Goal: Task Accomplishment & Management: Manage account settings

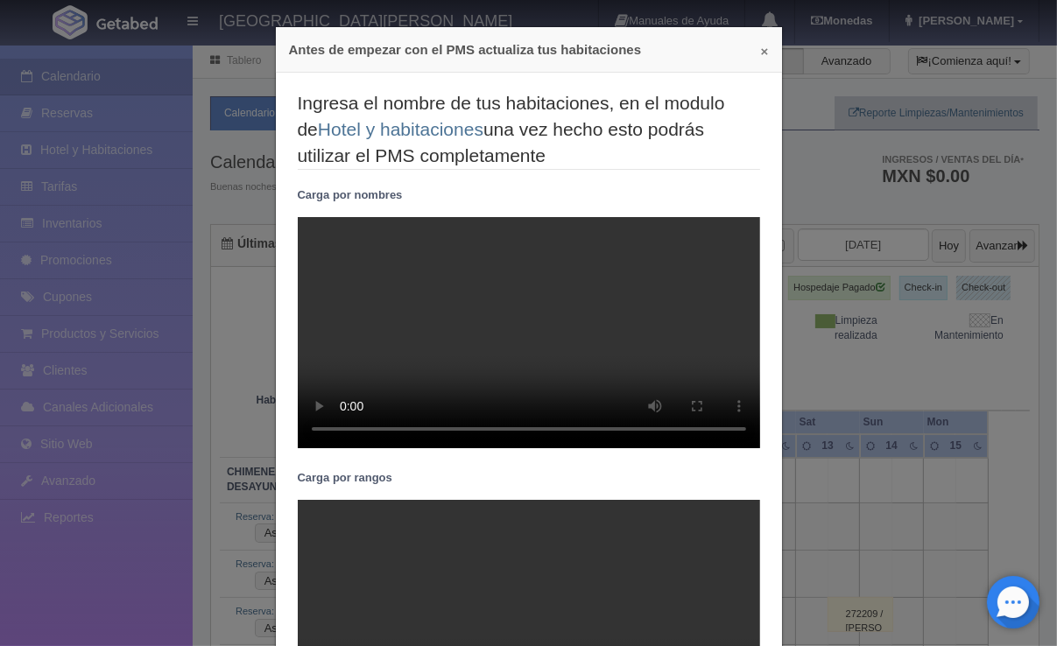
click at [761, 51] on button "×" at bounding box center [765, 51] width 8 height 13
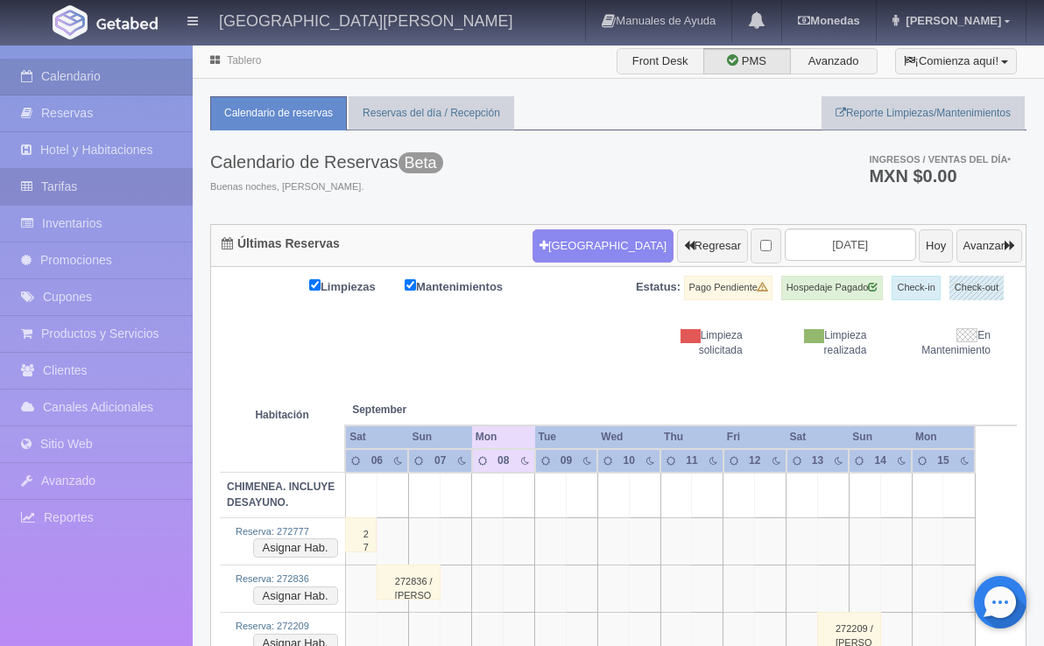
click at [79, 186] on link "Tarifas" at bounding box center [96, 187] width 193 height 36
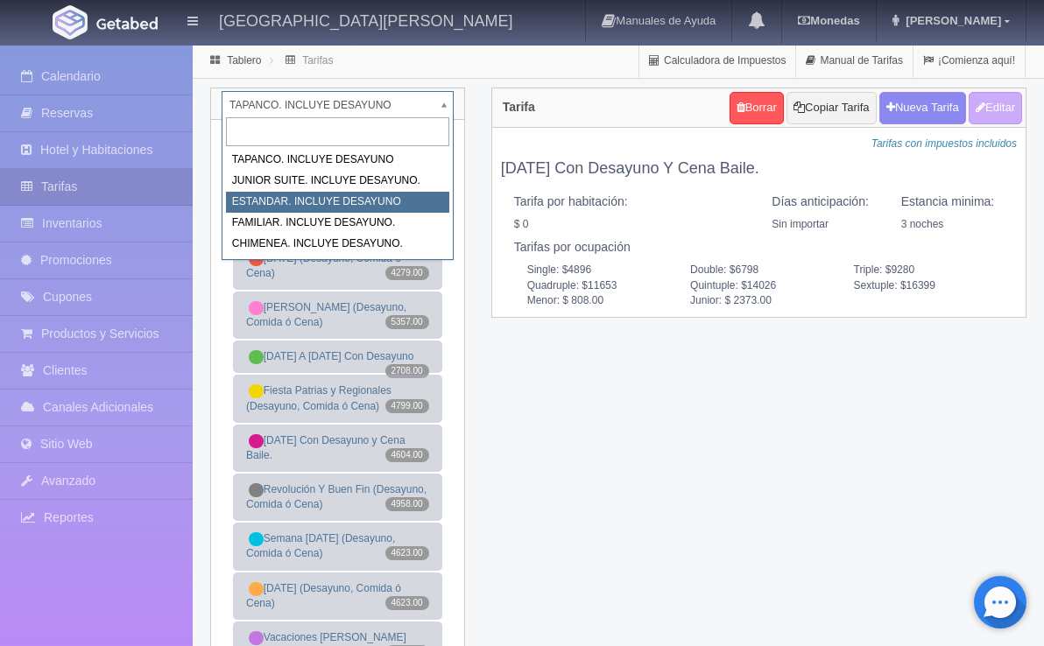
select select "1054"
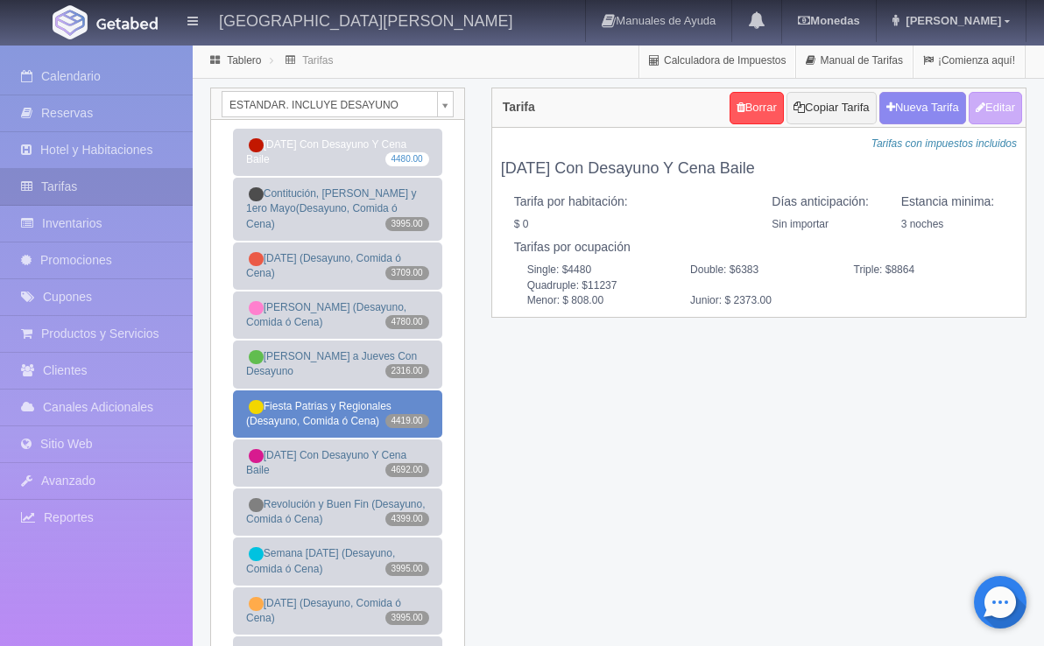
click at [322, 400] on link "Fiesta Patrias y Regionales (Desayuno, Comida ó Cena) 4419.00" at bounding box center [337, 414] width 209 height 47
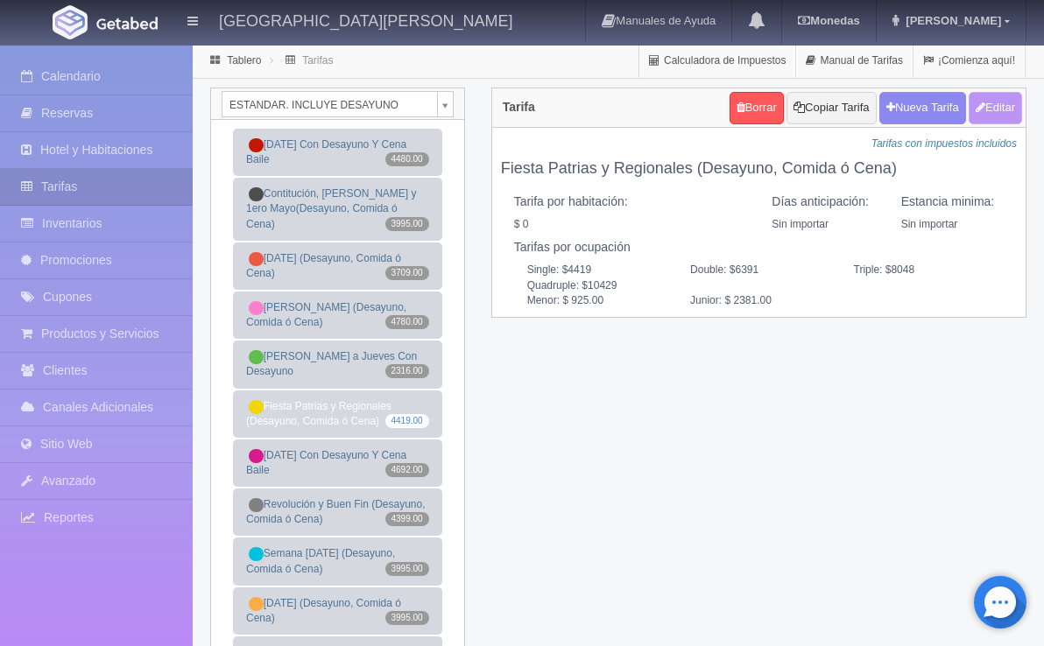
click at [992, 116] on button "Editar" at bounding box center [995, 108] width 53 height 32
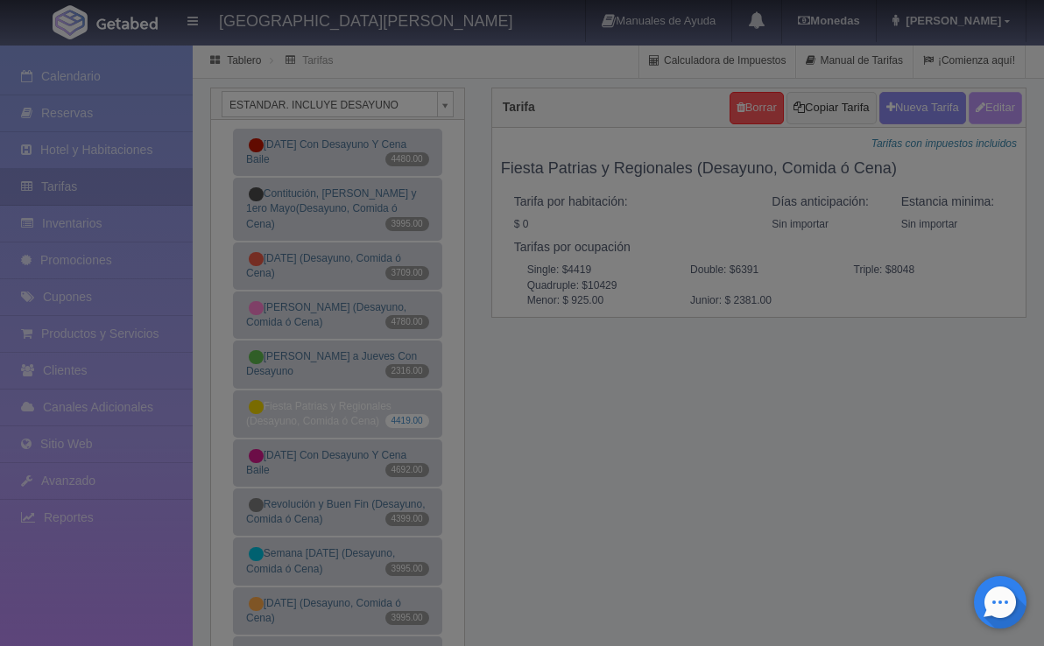
type input "Fiesta Patrias y Regionales (Desayuno, Comida ó Cena)"
select select "0"
type input "0"
checkbox input "false"
type input "4419"
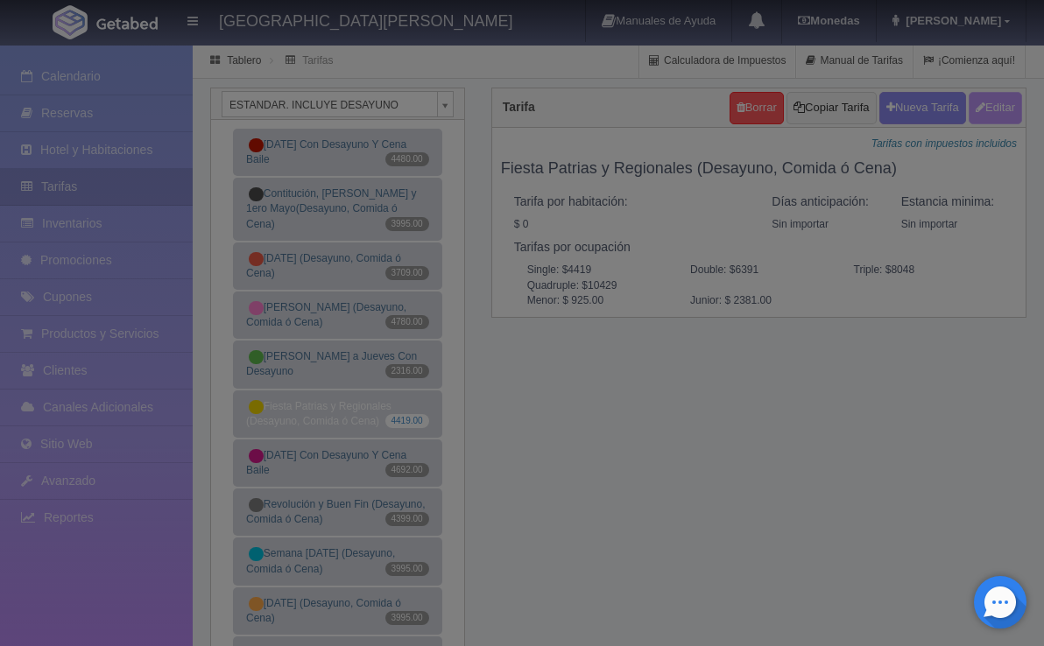
type input "6391"
type input "8048"
type input "10429"
type input "925.00"
type input "2381.00"
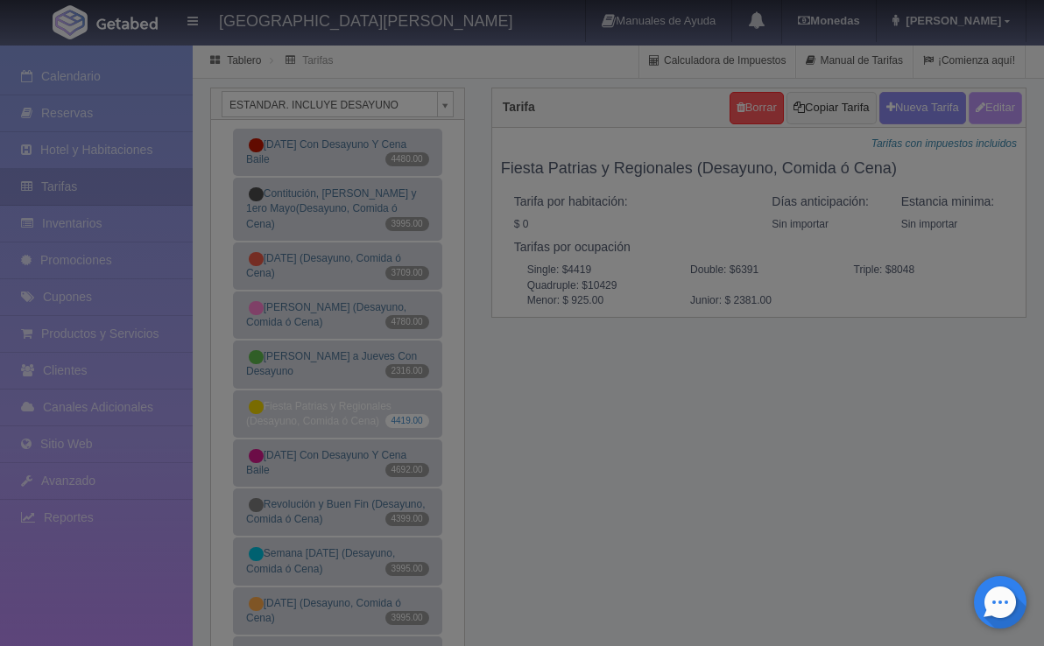
checkbox input "true"
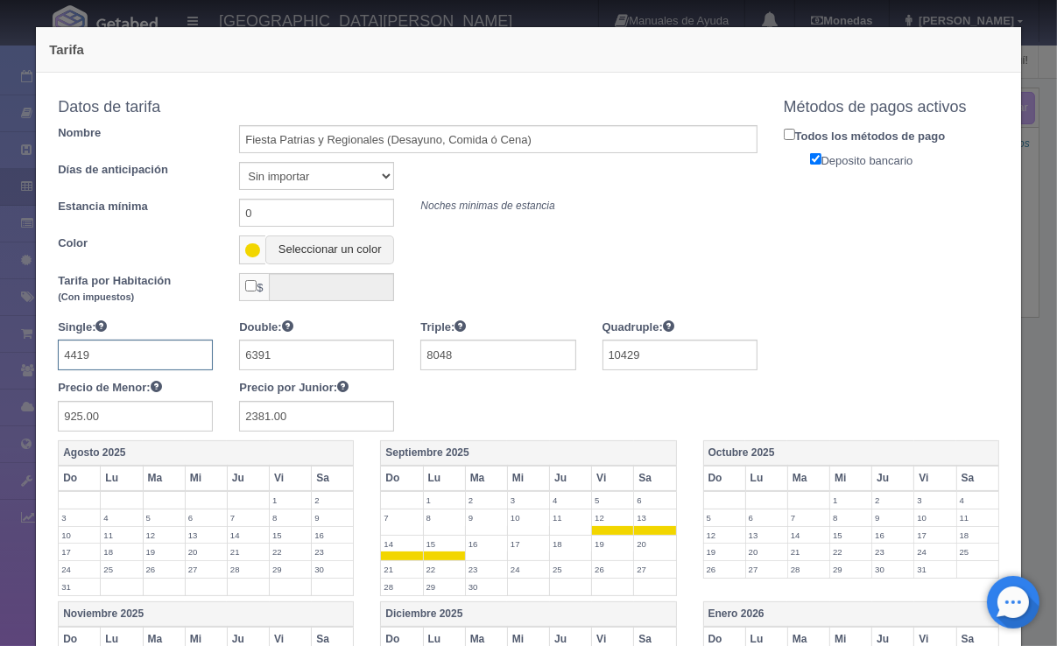
click at [100, 352] on input "4419" at bounding box center [135, 355] width 155 height 31
type input "3785"
click at [326, 358] on input "6391" at bounding box center [316, 355] width 155 height 31
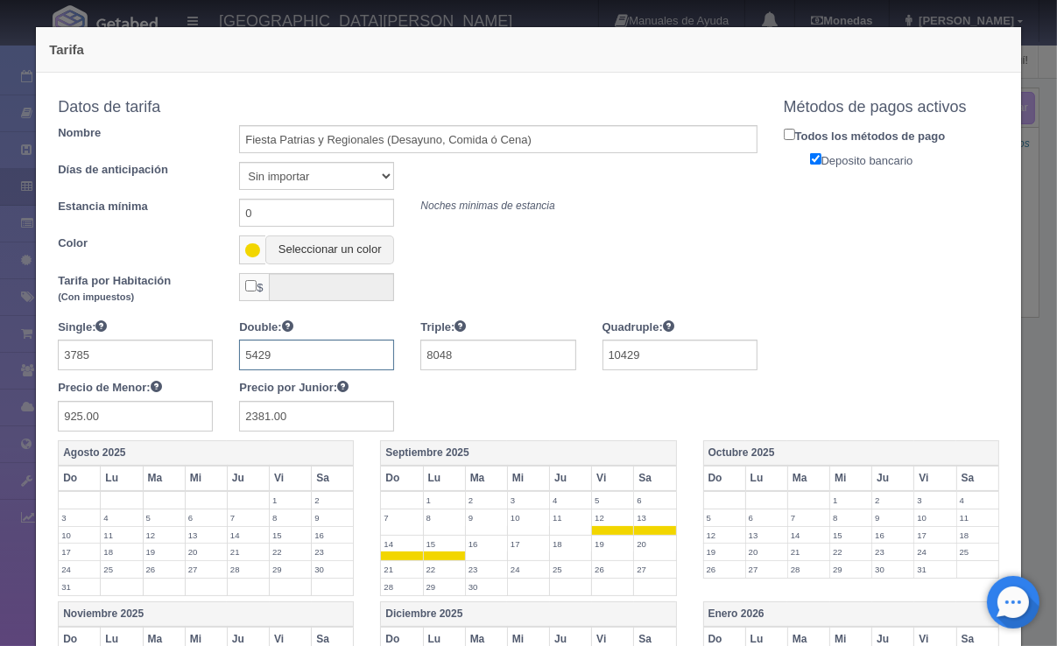
type input "5429"
click at [474, 356] on input "8048" at bounding box center [497, 355] width 155 height 31
type input "7586"
click at [647, 359] on input "10429" at bounding box center [680, 355] width 155 height 31
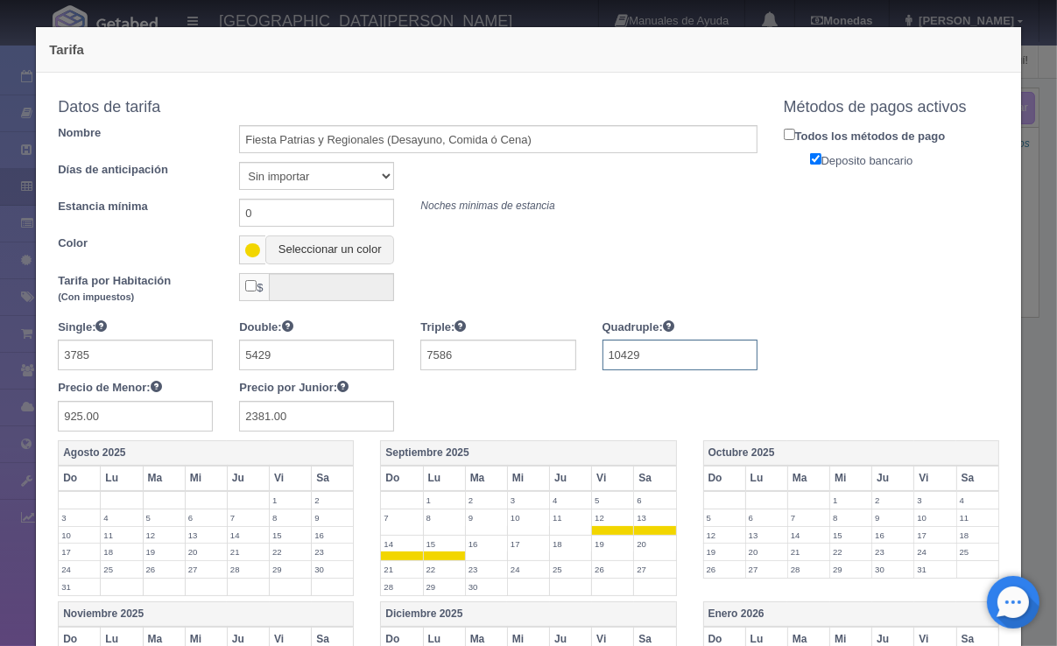
click at [647, 359] on input "10429" at bounding box center [680, 355] width 155 height 31
type input "9588"
click at [170, 417] on input "925.00" at bounding box center [135, 416] width 155 height 31
type input "767"
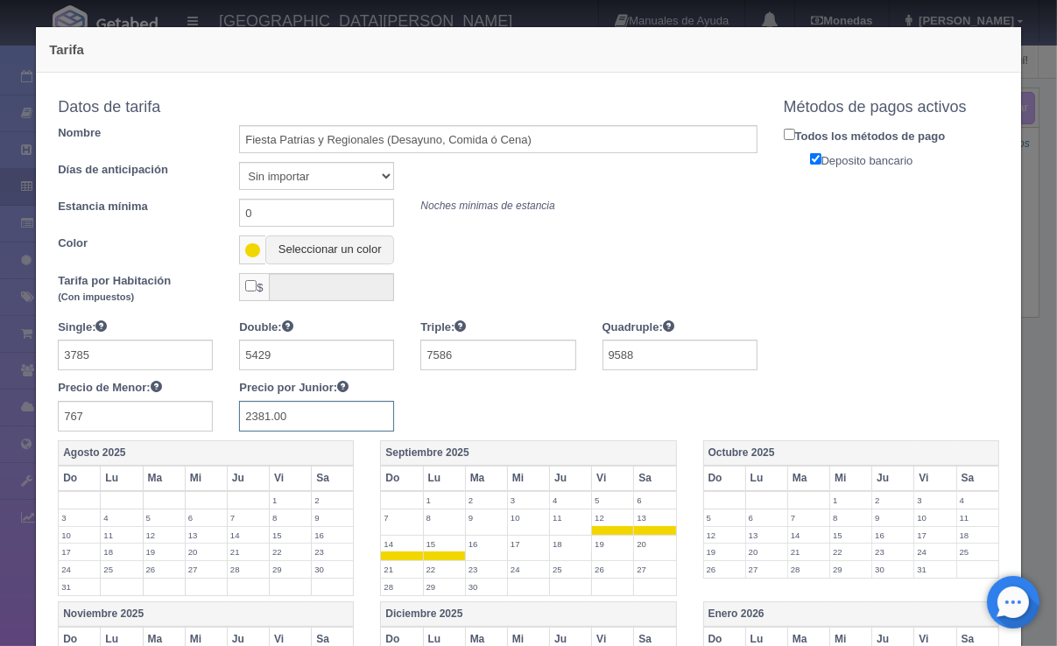
click at [302, 420] on input "2381.00" at bounding box center [316, 416] width 155 height 31
type input "2002"
click at [473, 389] on div "Single: 3785 Double: 5429 Triple: 7586 Quadruple: 9588 Precio de Menor: 767 Pre…" at bounding box center [407, 375] width 725 height 113
click at [722, 246] on div "Color Seleccionar un color" at bounding box center [407, 250] width 725 height 29
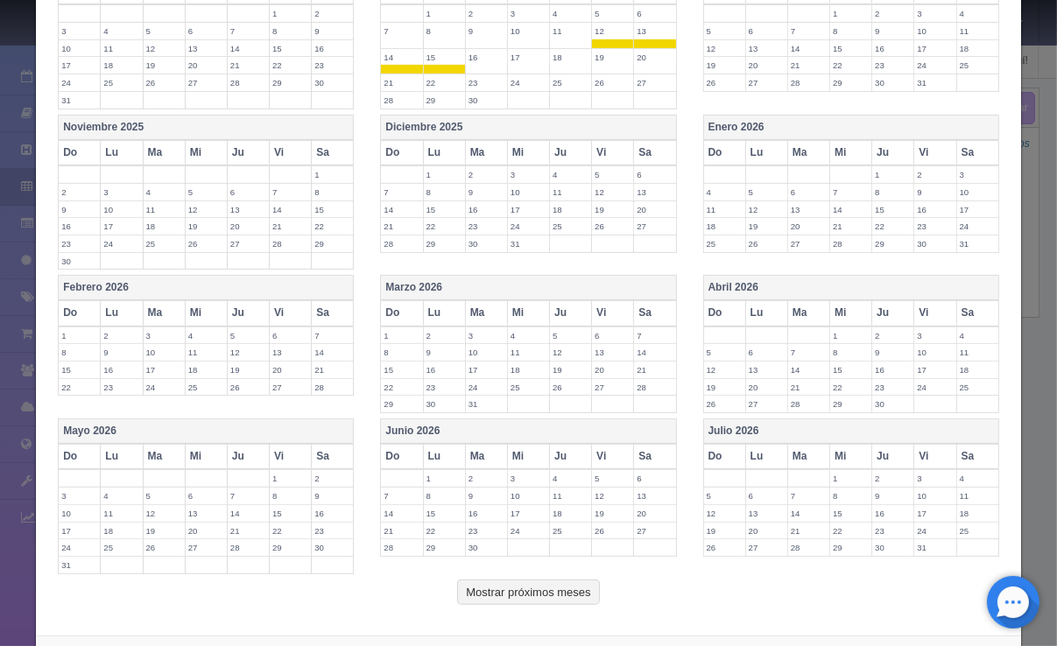
scroll to position [556, 0]
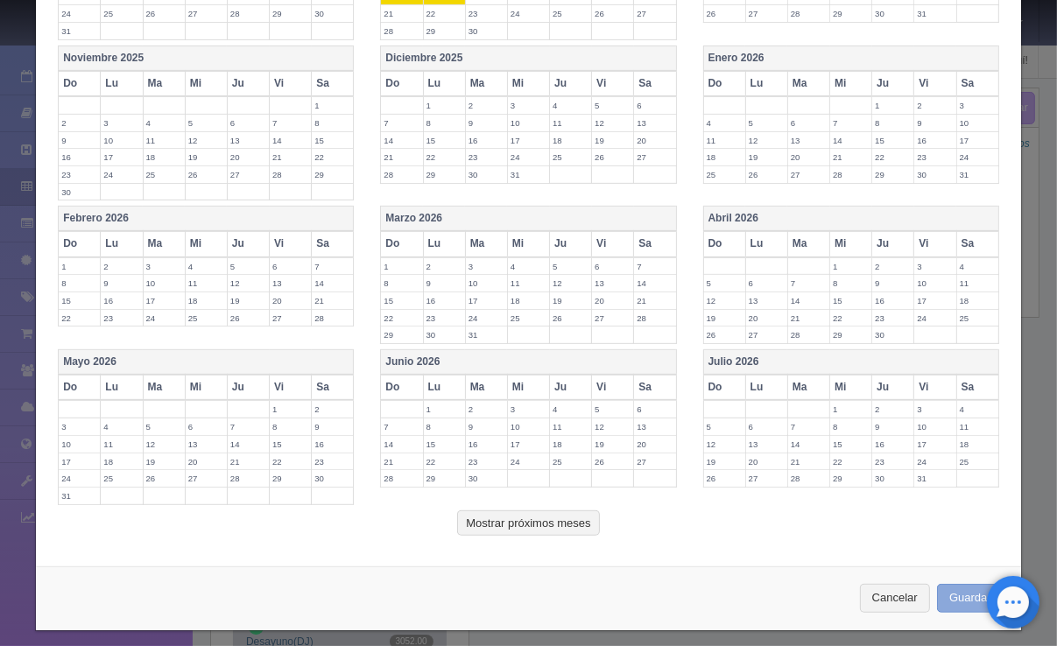
click at [937, 584] on button "Guardar" at bounding box center [970, 598] width 67 height 29
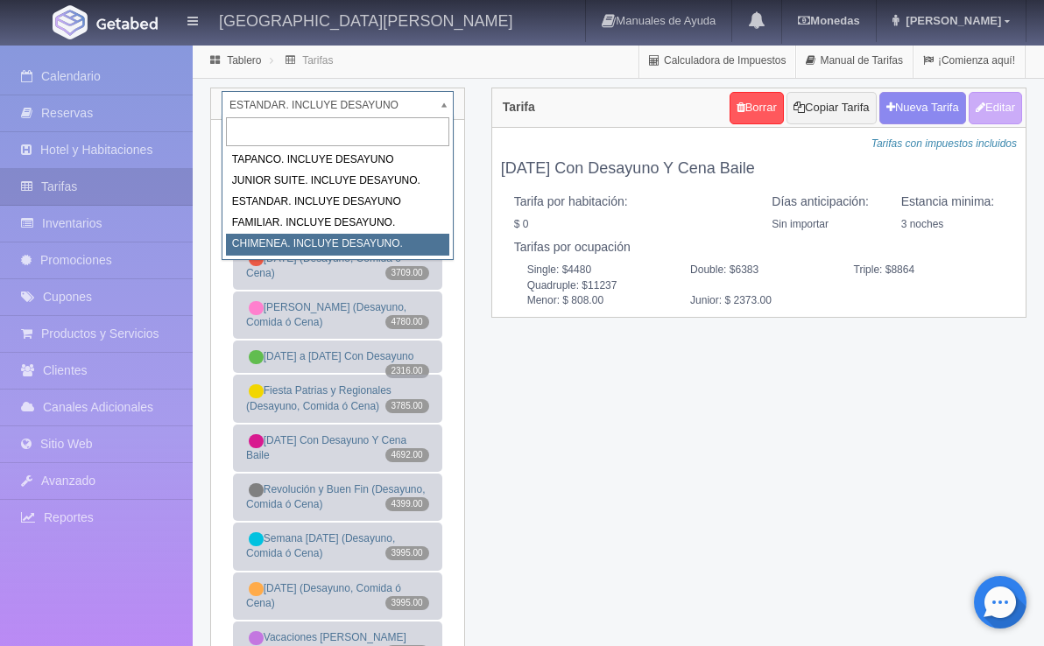
select select "1128"
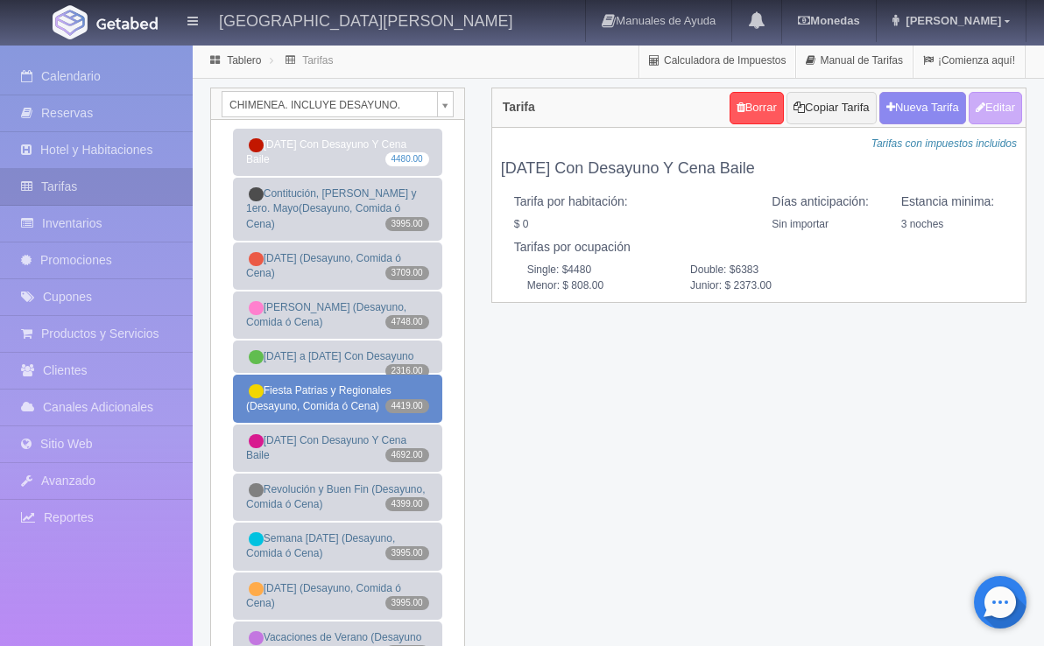
click at [342, 420] on link "Fiesta Patrias y Regionales (Desayuno, Comida ó Cena) 4419.00" at bounding box center [337, 398] width 209 height 47
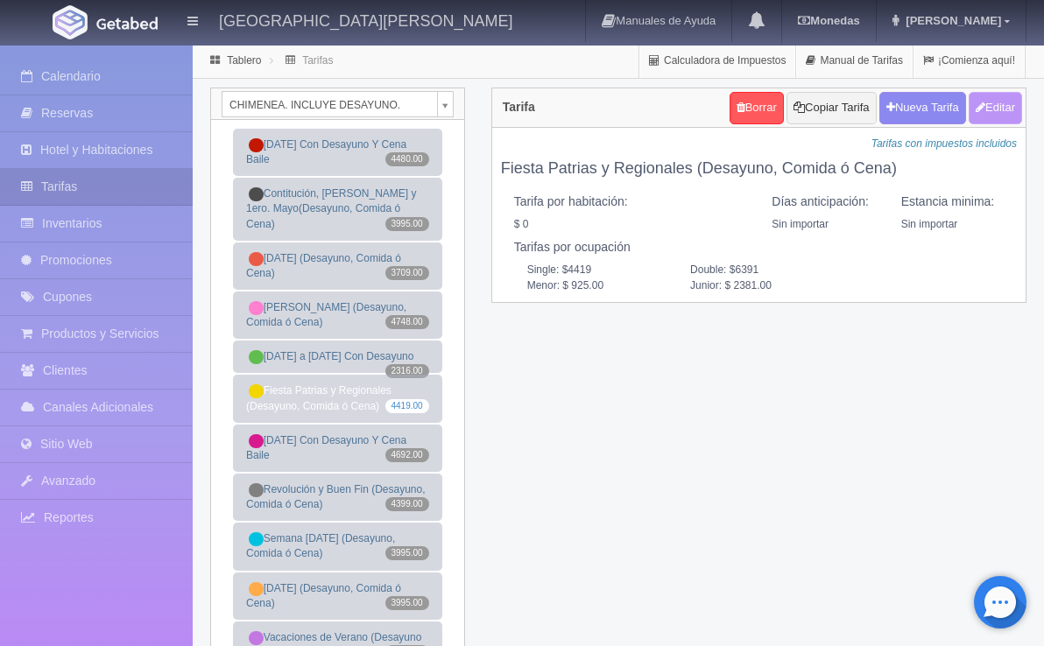
click at [1000, 115] on button "Editar" at bounding box center [995, 108] width 53 height 32
type input "Fiesta Patrias y Regionales (Desayuno, Comida ó Cena)"
select select "0"
type input "0"
checkbox input "false"
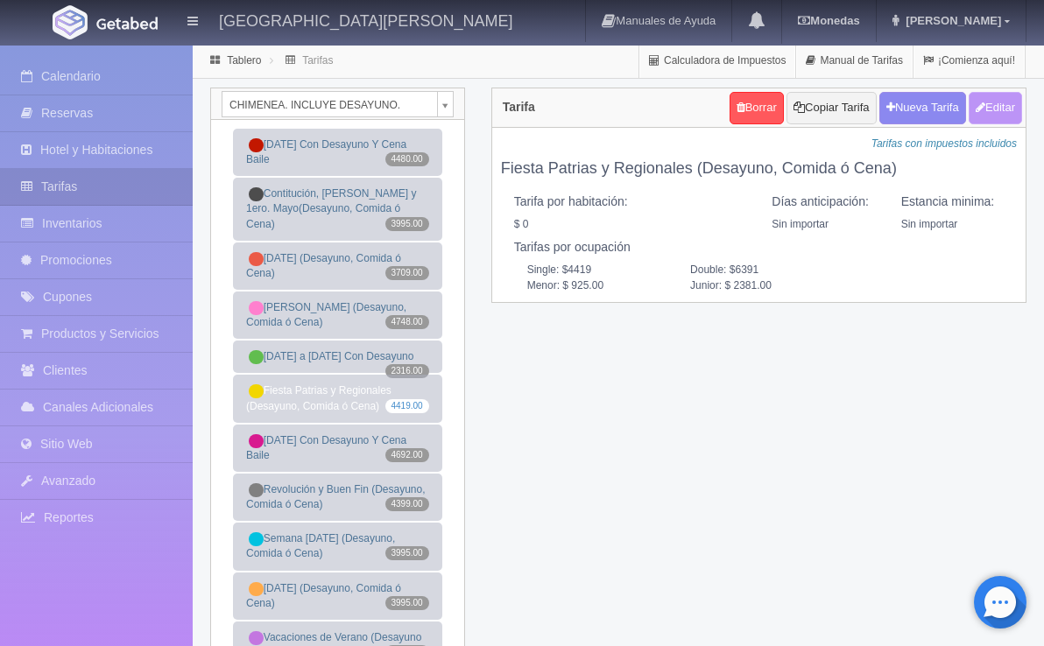
type input "4419"
type input "6391"
type input "925.00"
type input "2381.00"
checkbox input "true"
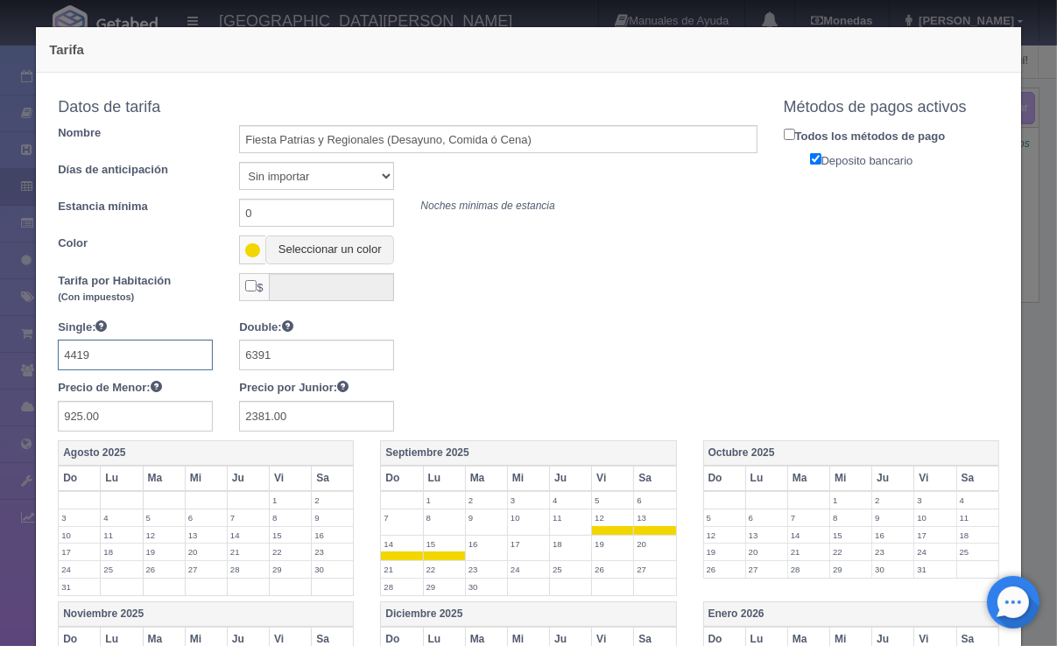
click at [126, 361] on input "4419" at bounding box center [135, 355] width 155 height 31
type input "3785"
click at [288, 355] on input "6391" at bounding box center [316, 355] width 155 height 31
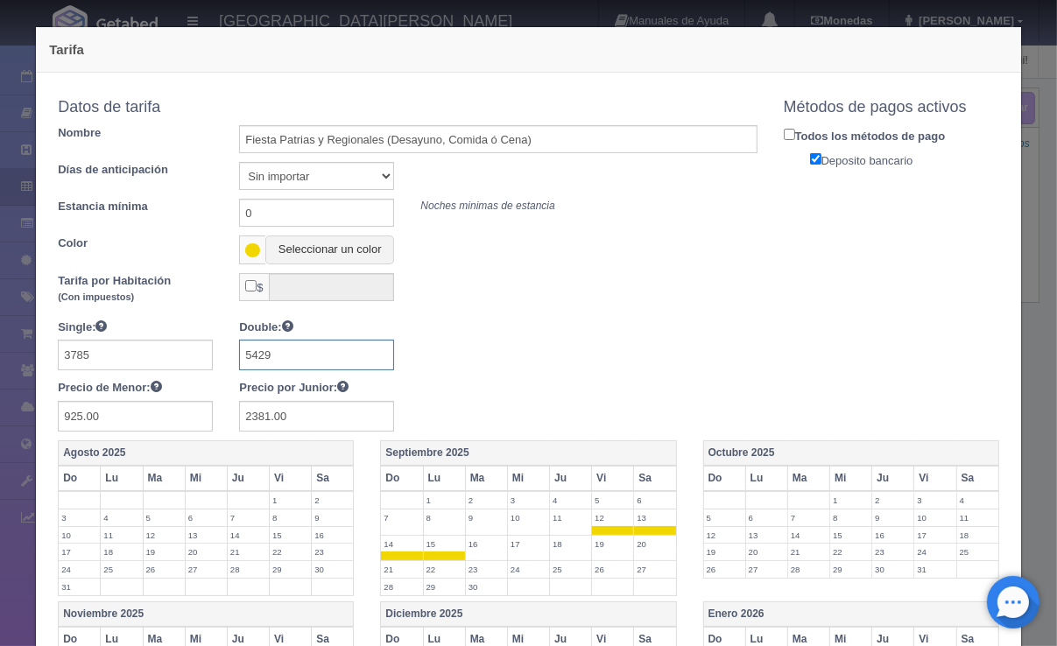
type input "5429"
click at [155, 408] on input "925.00" at bounding box center [135, 416] width 155 height 31
type input "767"
click at [321, 411] on input "2381.00" at bounding box center [316, 416] width 155 height 31
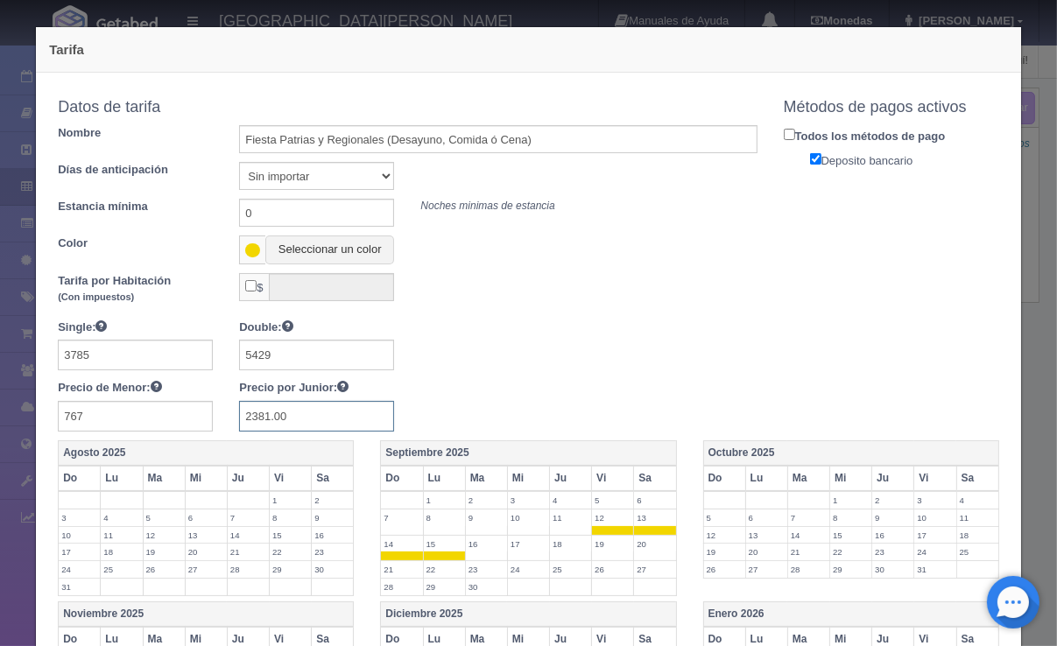
click at [321, 411] on input "2381.00" at bounding box center [316, 416] width 155 height 31
type input "2002"
click at [497, 367] on div at bounding box center [407, 345] width 725 height 53
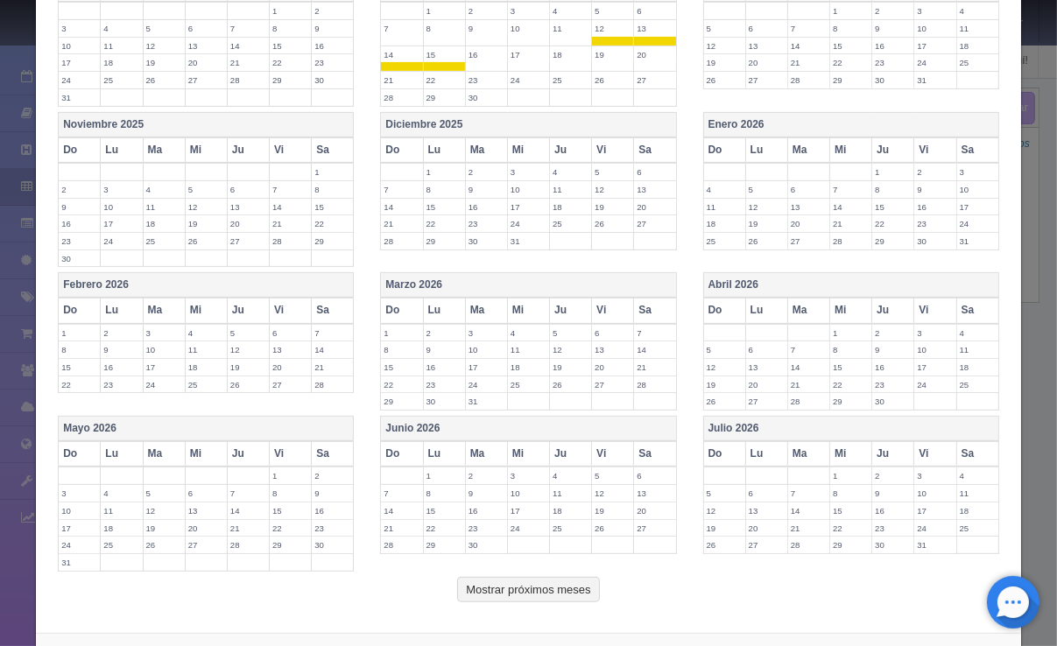
scroll to position [525, 0]
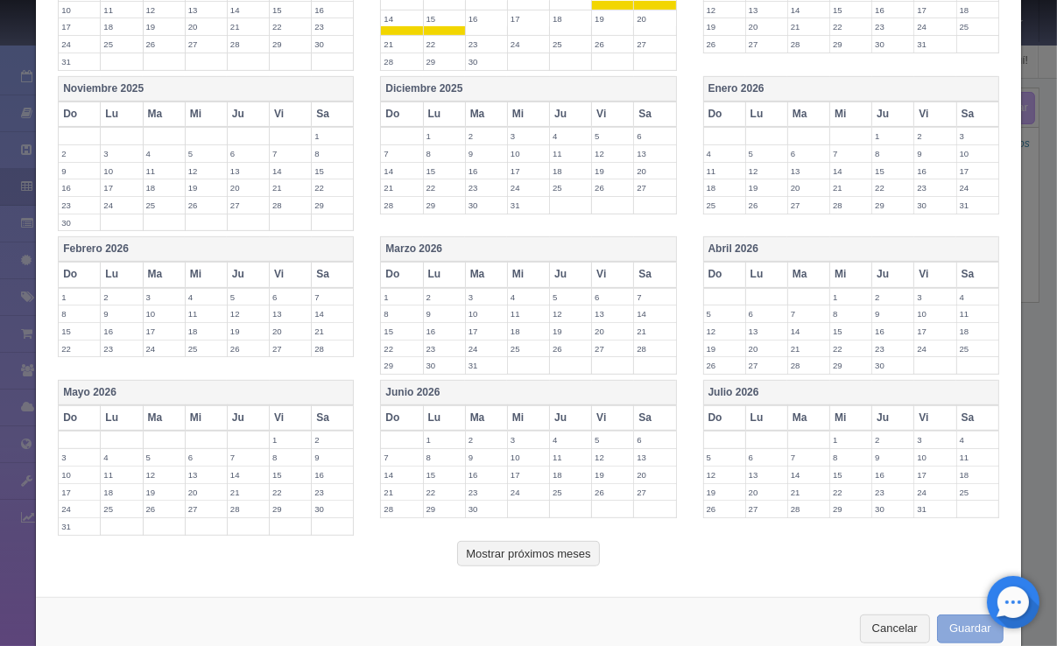
click at [960, 615] on button "Guardar" at bounding box center [970, 629] width 67 height 29
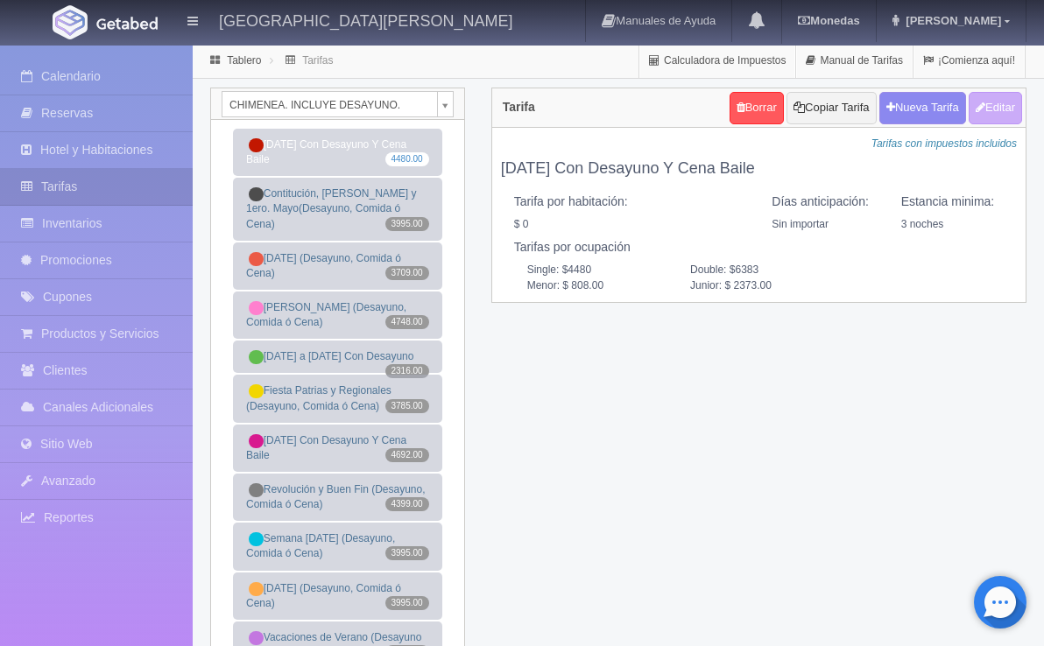
click at [679, 417] on div "CHIMENEA. INCLUYE DESAYUNO. [GEOGRAPHIC_DATA]. INCLUYE DESAYUNO JUNIOR SUITE. I…" at bounding box center [618, 439] width 843 height 702
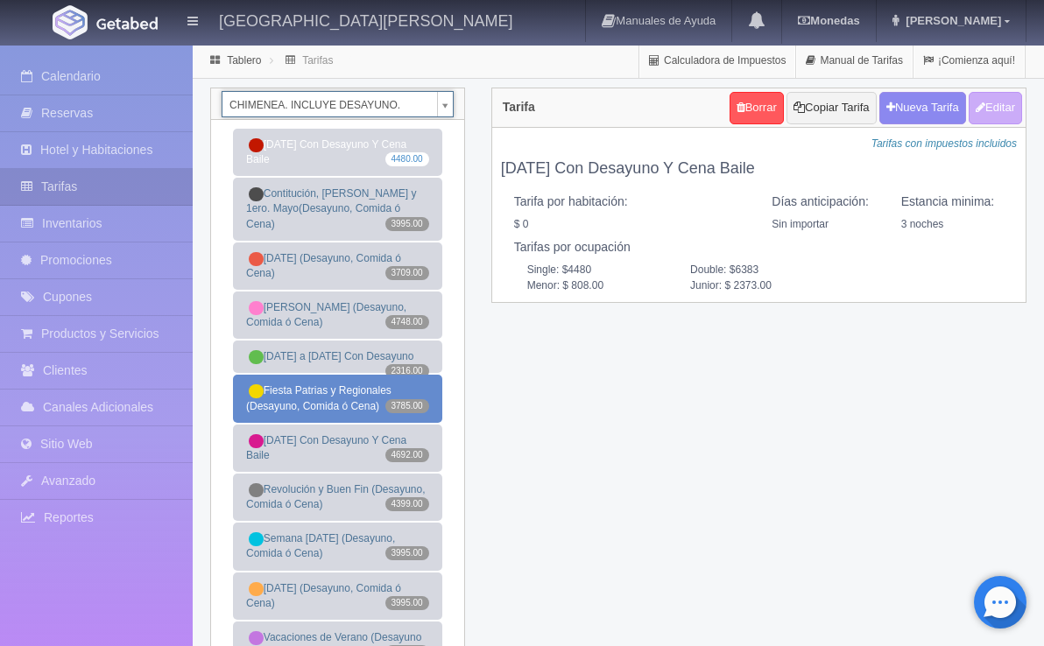
click at [346, 420] on link "Fiesta Patrias y Regionales (Desayuno, Comida ó Cena) 3785.00" at bounding box center [337, 398] width 209 height 47
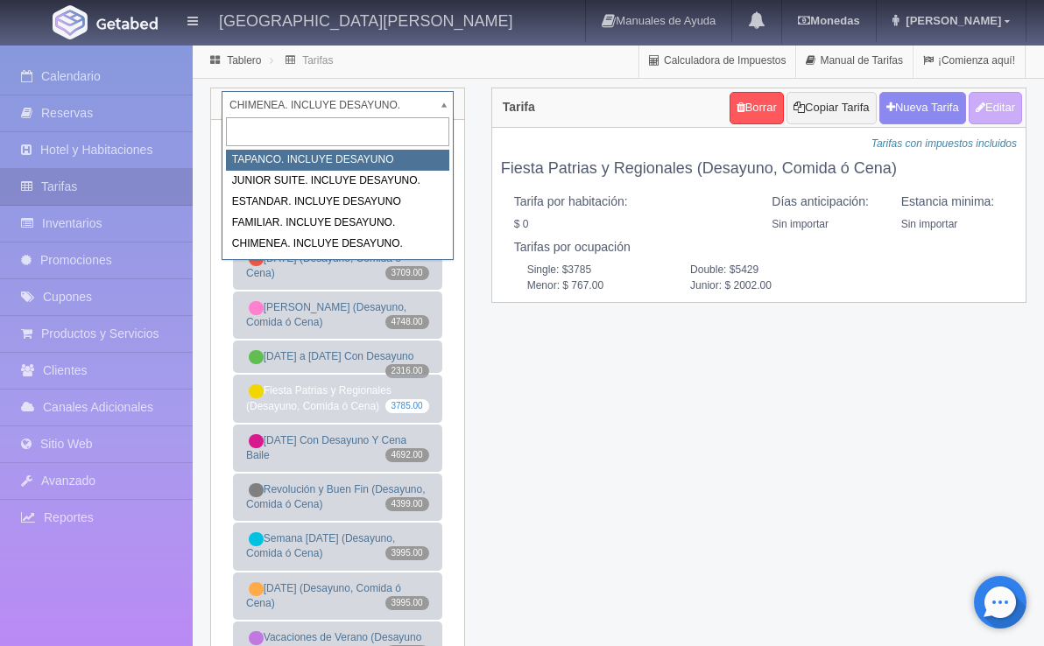
select select "1049"
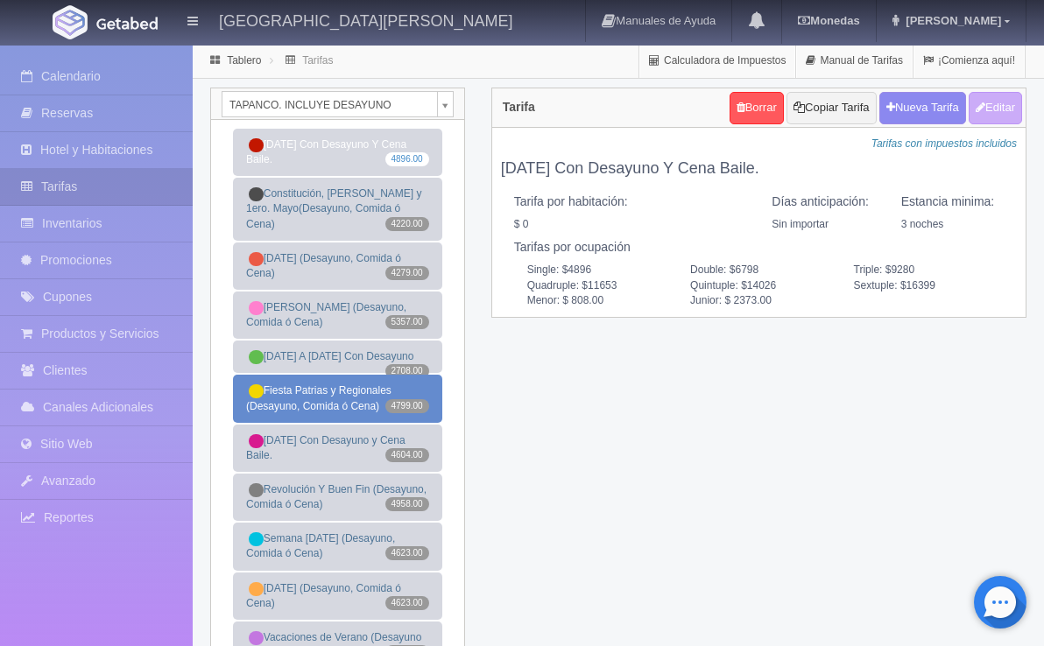
click at [322, 413] on link "Fiesta Patrias y Regionales (Desayuno, Comida ó Cena) 4799.00" at bounding box center [337, 398] width 209 height 47
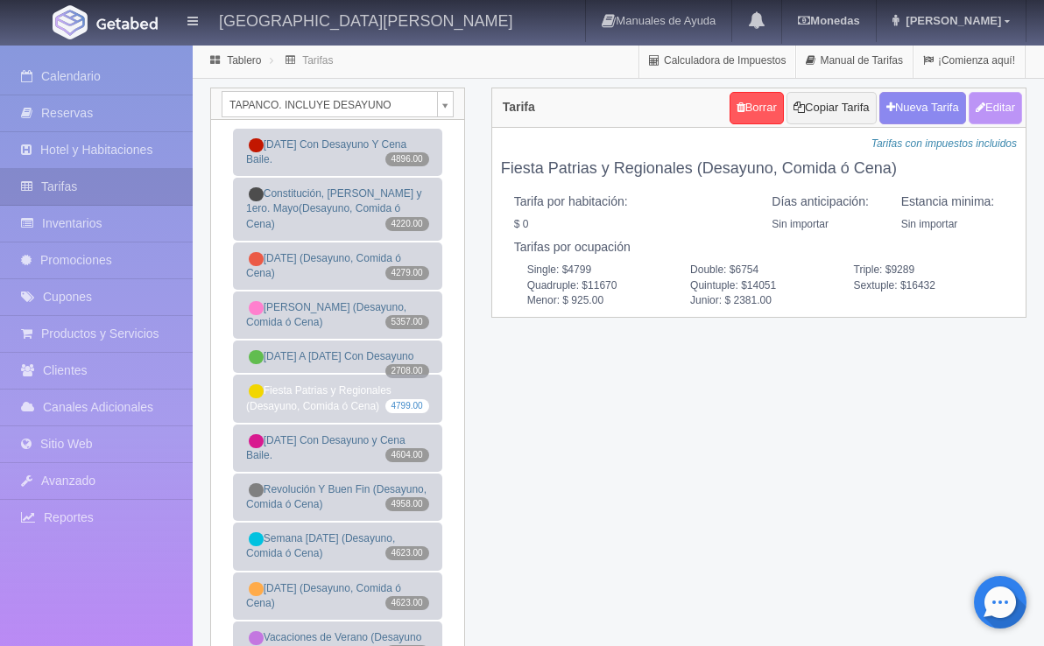
click at [1007, 99] on button "Editar" at bounding box center [995, 108] width 53 height 32
type input "Fiesta Patrias y Regionales (Desayuno, Comida ó Cena)"
select select "0"
type input "0"
checkbox input "false"
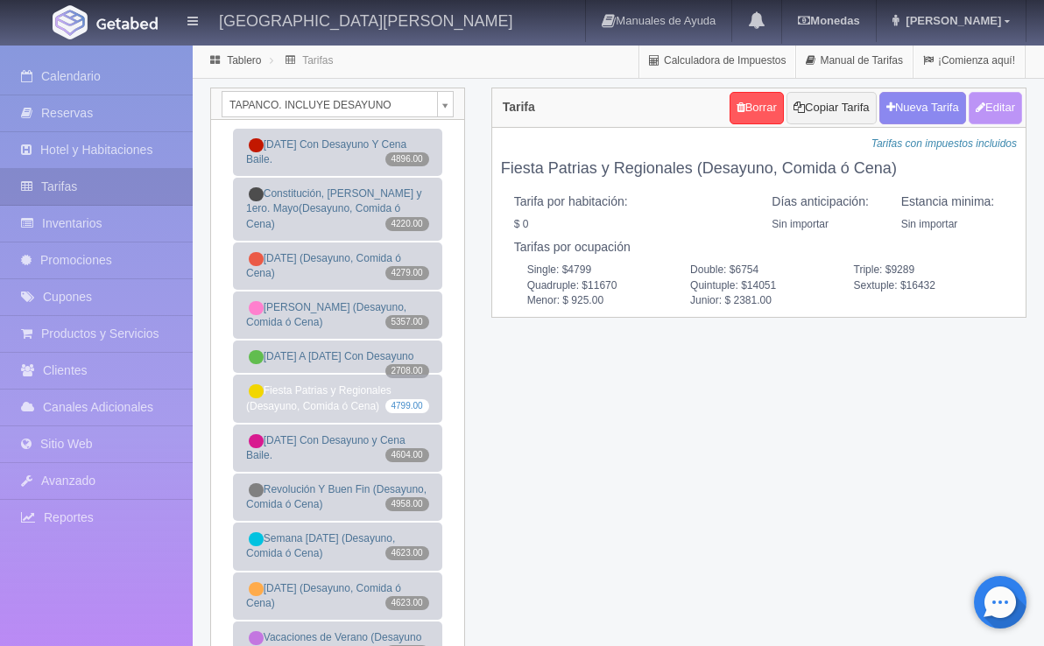
type input "4799"
type input "6754"
type input "9289"
type input "11670"
type input "14051"
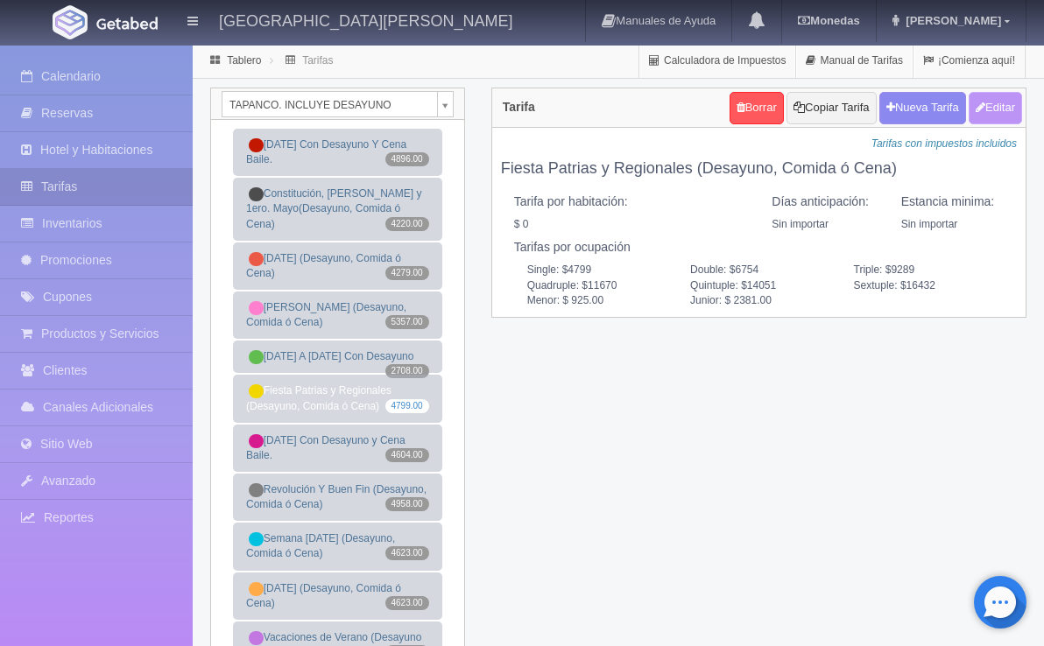
type input "16432"
type input "925.00"
type input "2381.00"
checkbox input "true"
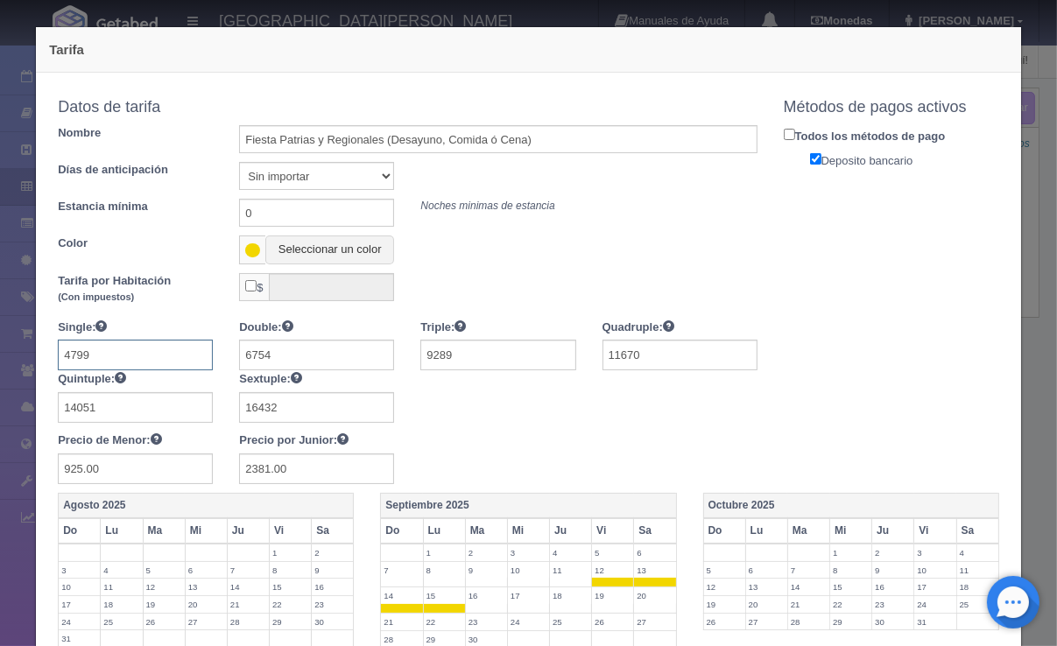
click at [111, 356] on input "4799" at bounding box center [135, 355] width 155 height 31
type input "4118"
click at [300, 354] on input "6754" at bounding box center [316, 355] width 155 height 31
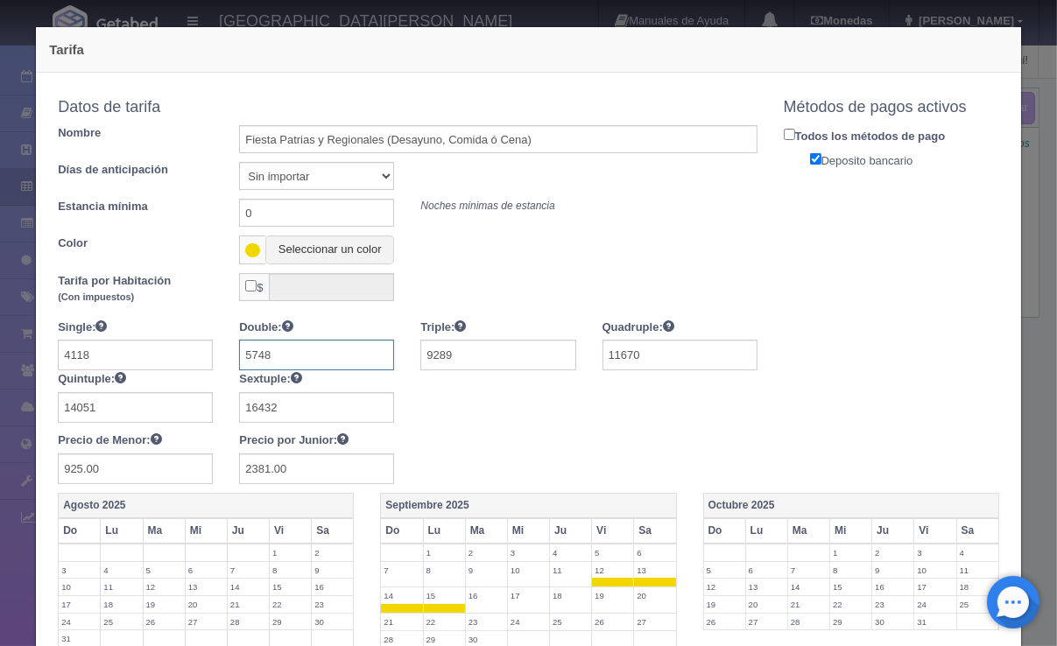
type input "5748"
click at [470, 350] on input "9289" at bounding box center [497, 355] width 155 height 31
type input "7886"
click at [480, 393] on div at bounding box center [407, 371] width 725 height 104
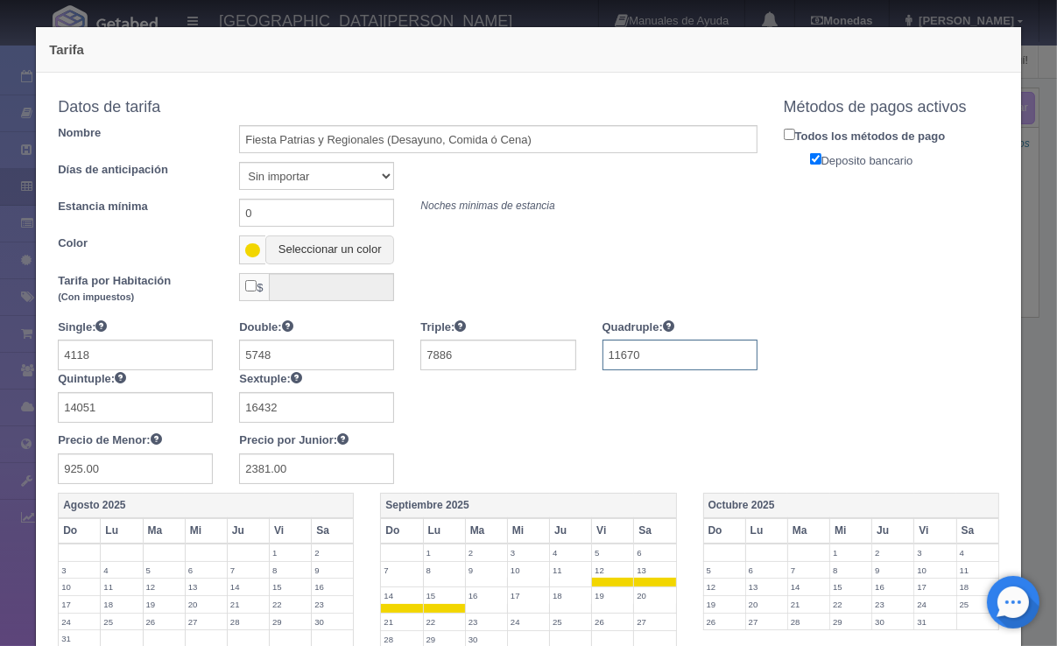
click at [660, 359] on input "11670" at bounding box center [680, 355] width 155 height 31
type input "9888"
click at [158, 410] on input "14051" at bounding box center [135, 407] width 155 height 31
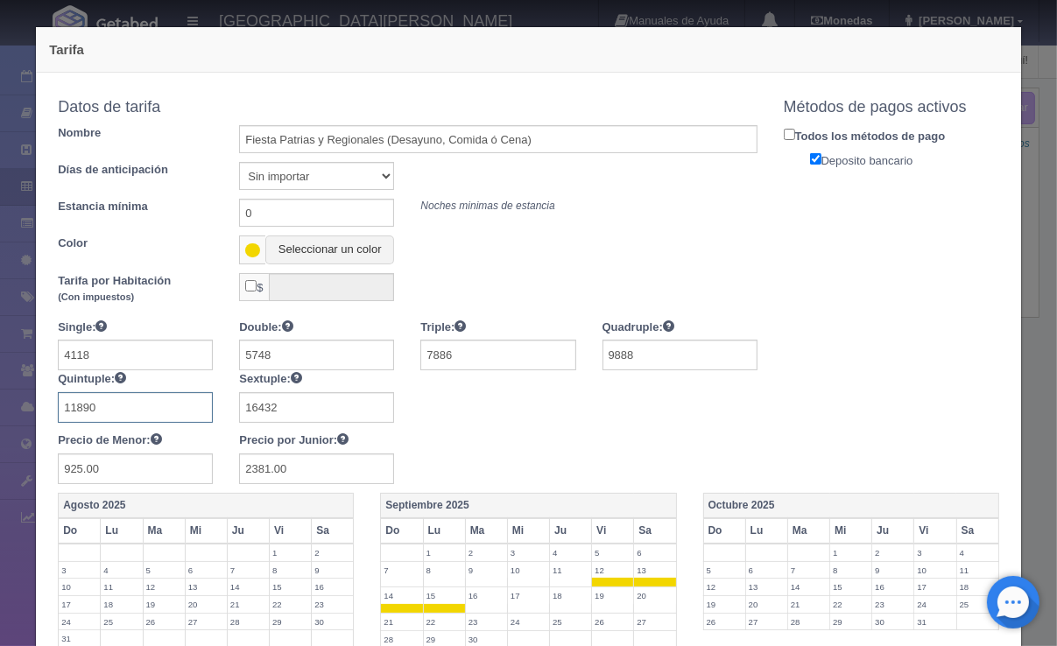
type input "11890"
click at [312, 405] on input "16432" at bounding box center [316, 407] width 155 height 31
type input "13892"
click at [133, 469] on input "925.00" at bounding box center [135, 469] width 155 height 31
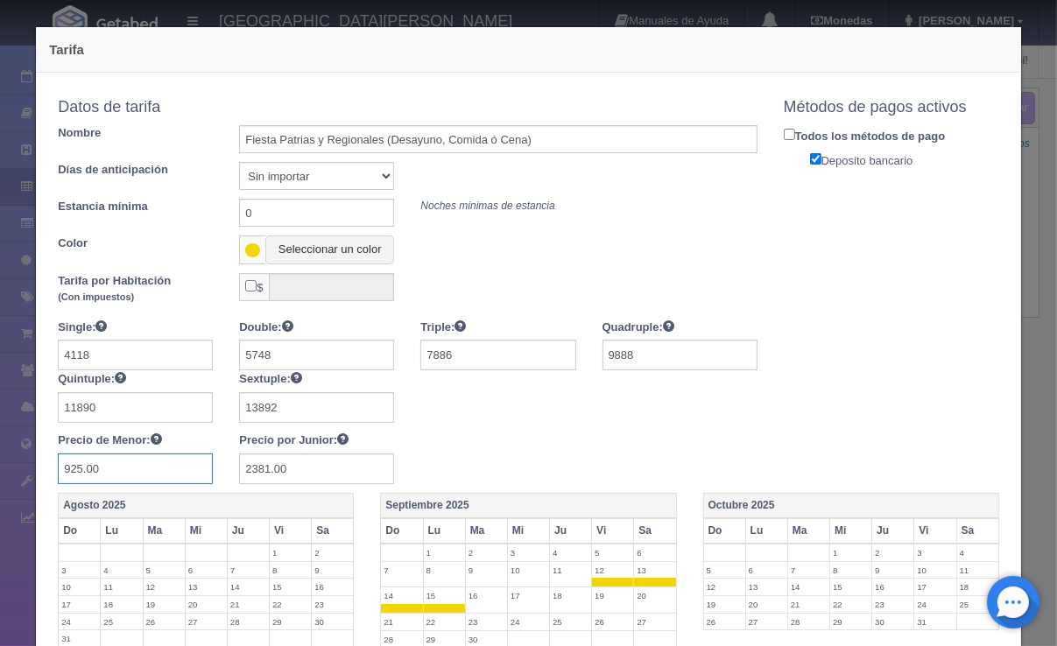
click at [133, 469] on input "925.00" at bounding box center [135, 469] width 155 height 31
type input "767"
click at [326, 469] on input "2381.00" at bounding box center [316, 469] width 155 height 31
type input "2002"
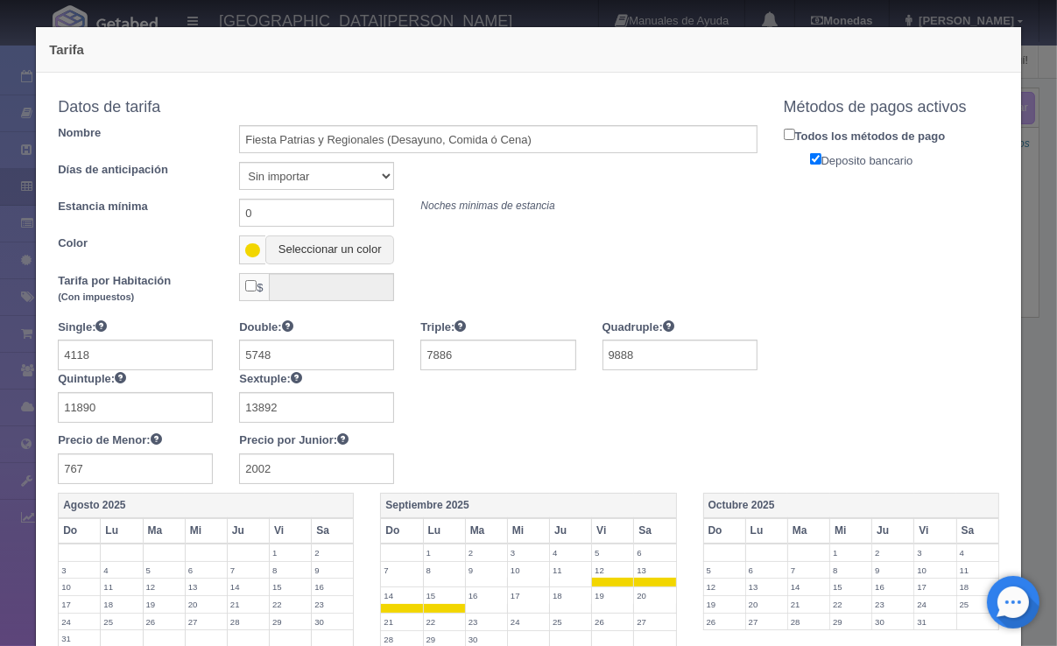
click at [476, 446] on div "Single: 4118 Double: 5748 Triple: 7886 Quadruple: 9888 Quintuple: 11890 Sextupl…" at bounding box center [407, 402] width 725 height 166
click at [543, 439] on div "Single: 4118 Double: 5748 Triple: 7886 Quadruple: 9888 Quintuple: 11890 Sextupl…" at bounding box center [407, 402] width 725 height 166
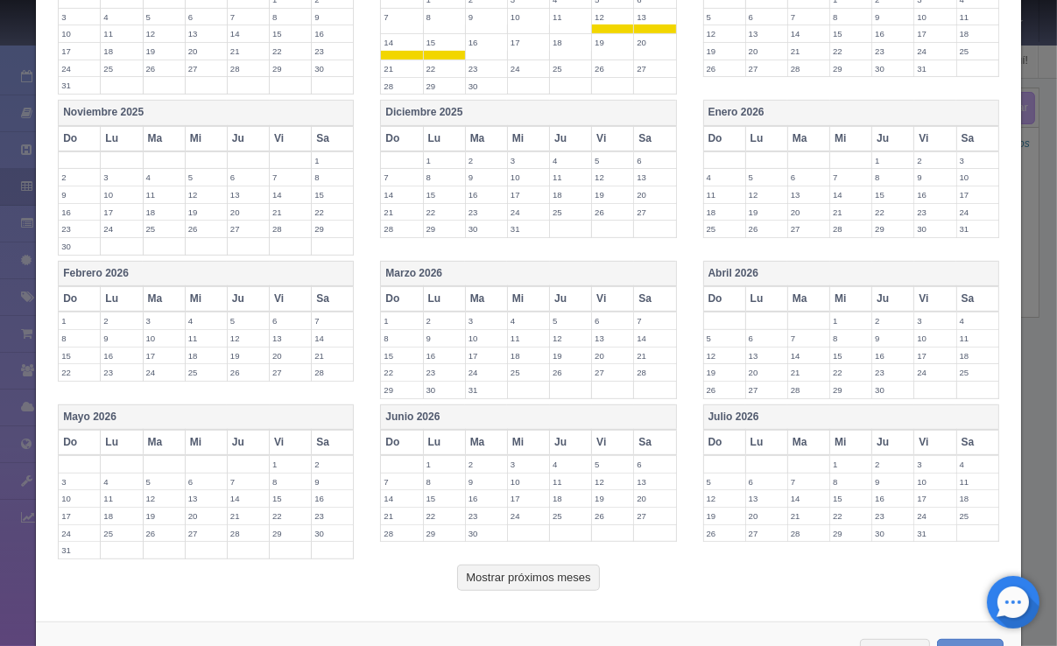
scroll to position [607, 0]
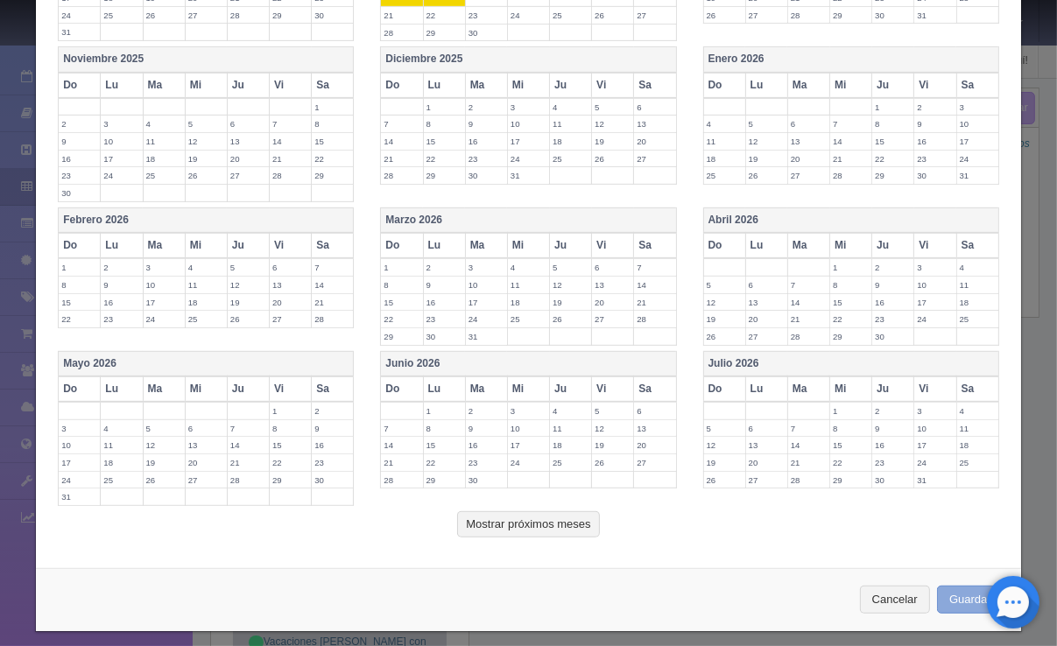
click at [953, 589] on button "Guardar" at bounding box center [970, 600] width 67 height 29
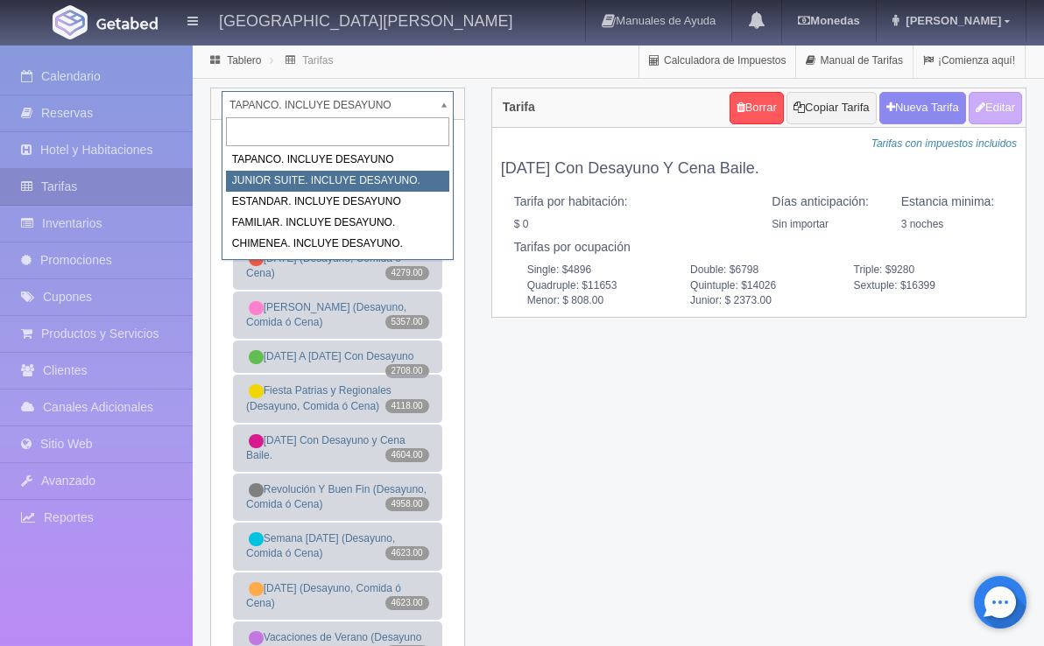
select select "1050"
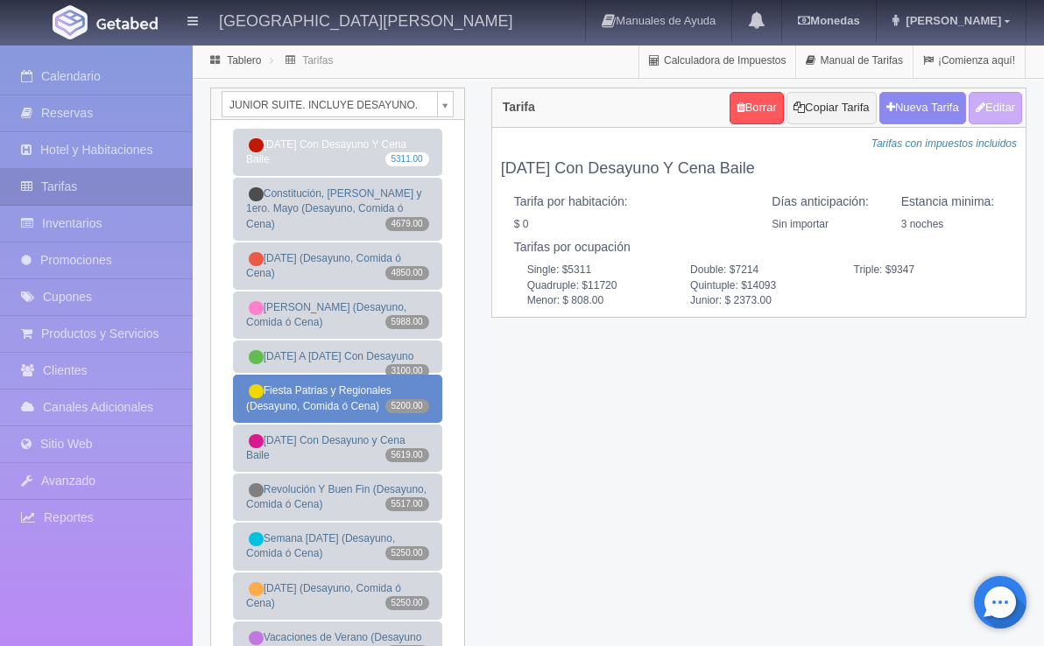
click at [354, 422] on link "Fiesta Patrias y Regionales (Desayuno, Comida ó Cena) 5200.00" at bounding box center [337, 398] width 209 height 47
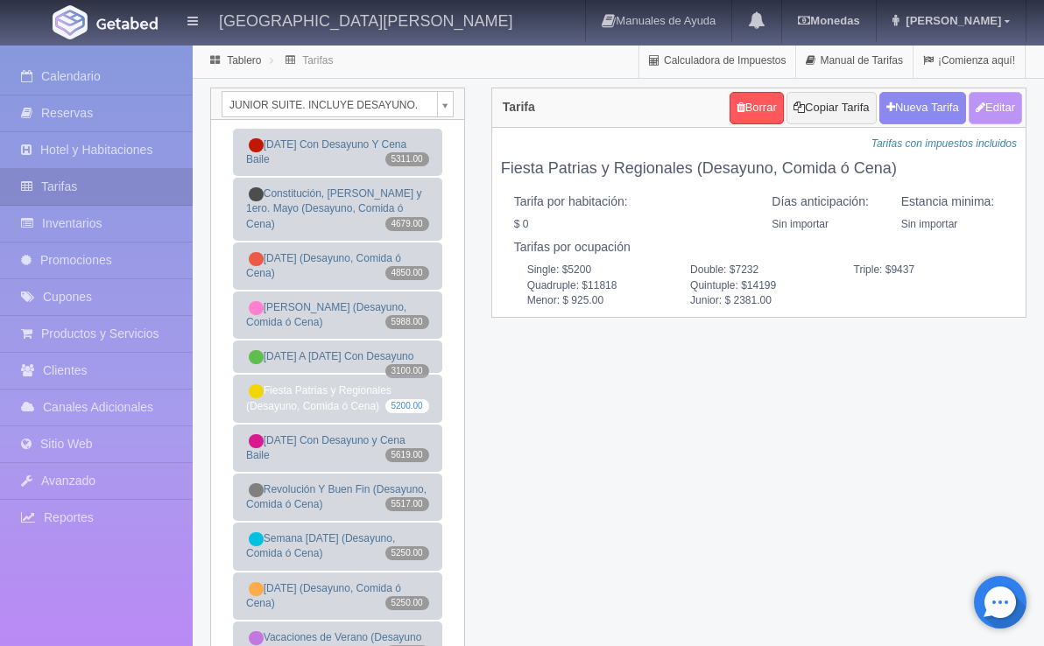
click at [995, 109] on button "Editar" at bounding box center [995, 108] width 53 height 32
type input "Fiesta Patrias y Regionales (Desayuno, Comida ó Cena)"
select select "0"
type input "0"
checkbox input "false"
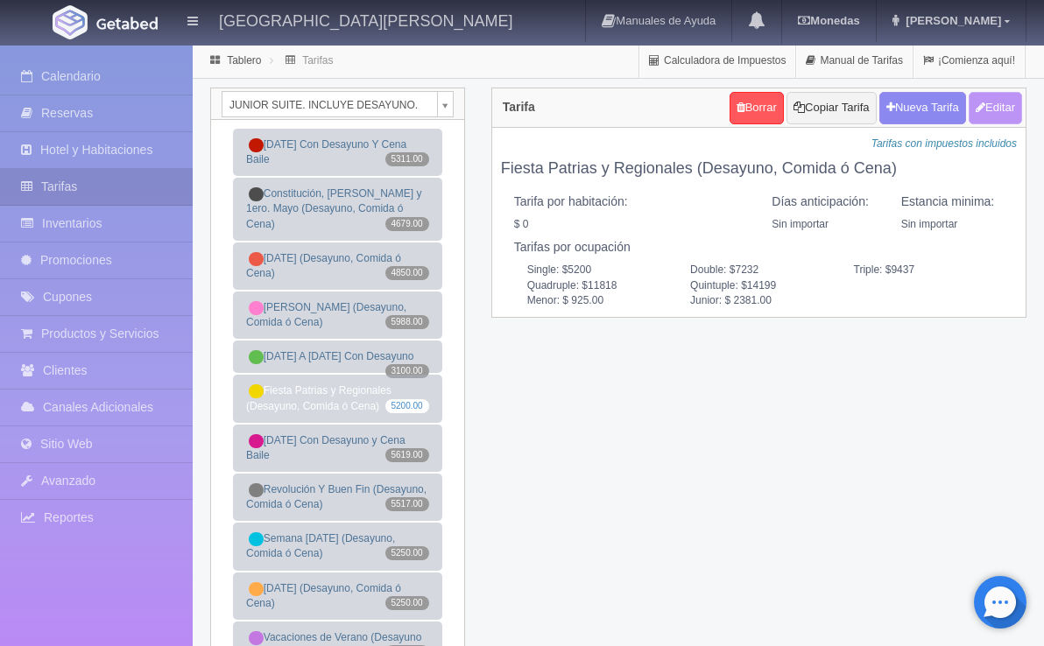
type input "5200"
type input "7232"
type input "9437"
type input "11818"
type input "14199"
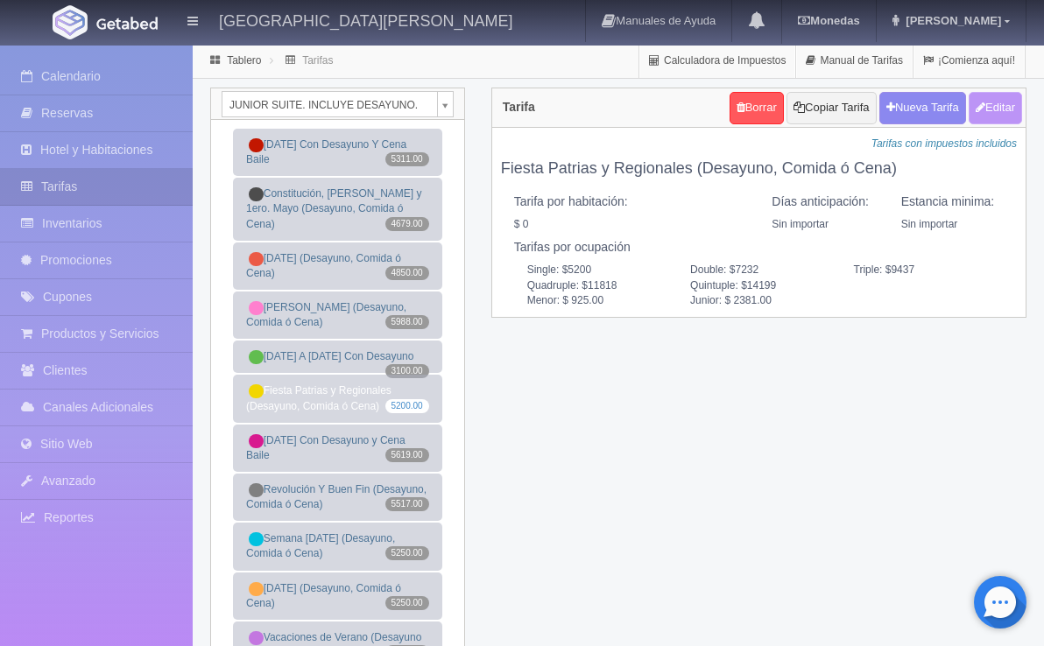
type input "925.00"
type input "2381.00"
checkbox input "true"
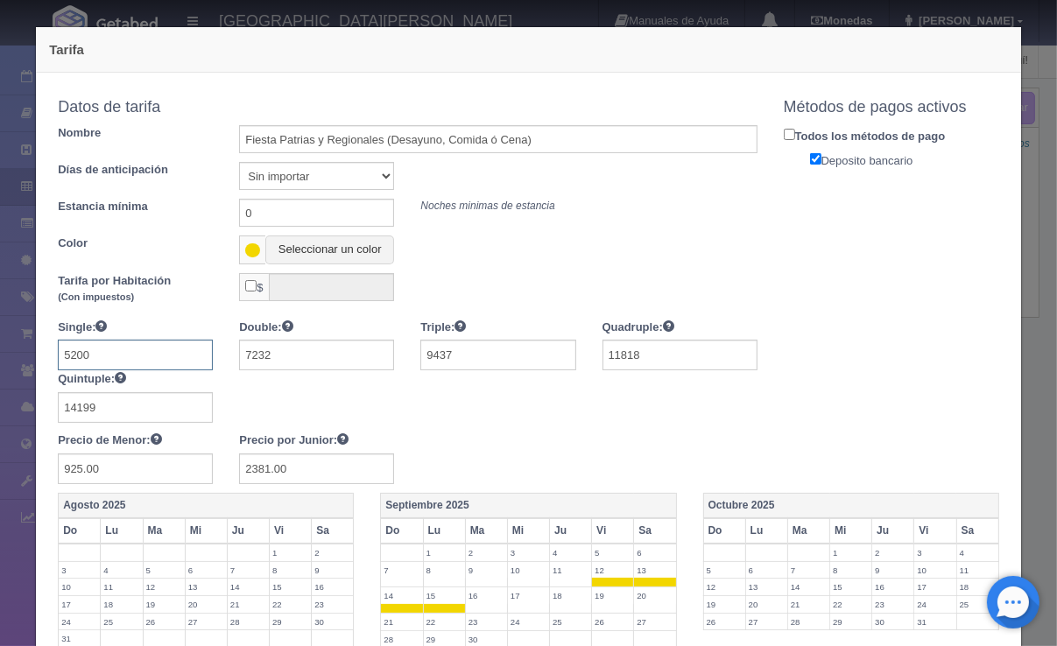
click at [163, 352] on input "5200" at bounding box center [135, 355] width 155 height 31
type input "4521"
click at [304, 349] on input "7232" at bounding box center [316, 355] width 155 height 31
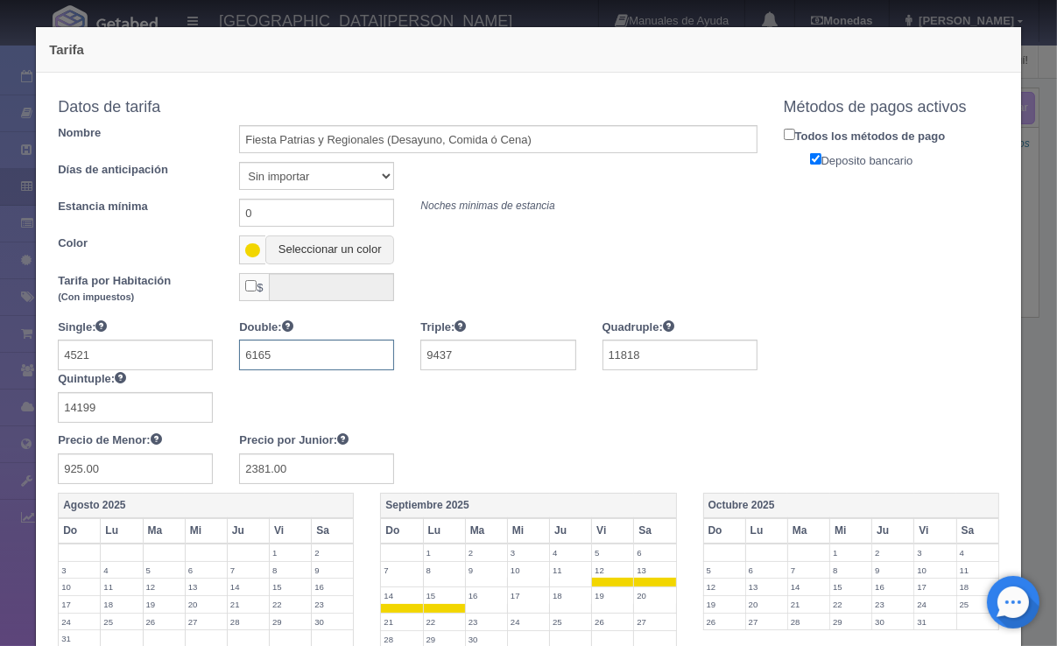
type input "6165"
click at [474, 351] on input "9437" at bounding box center [497, 355] width 155 height 31
type input "8013"
click at [663, 361] on input "11818" at bounding box center [680, 355] width 155 height 31
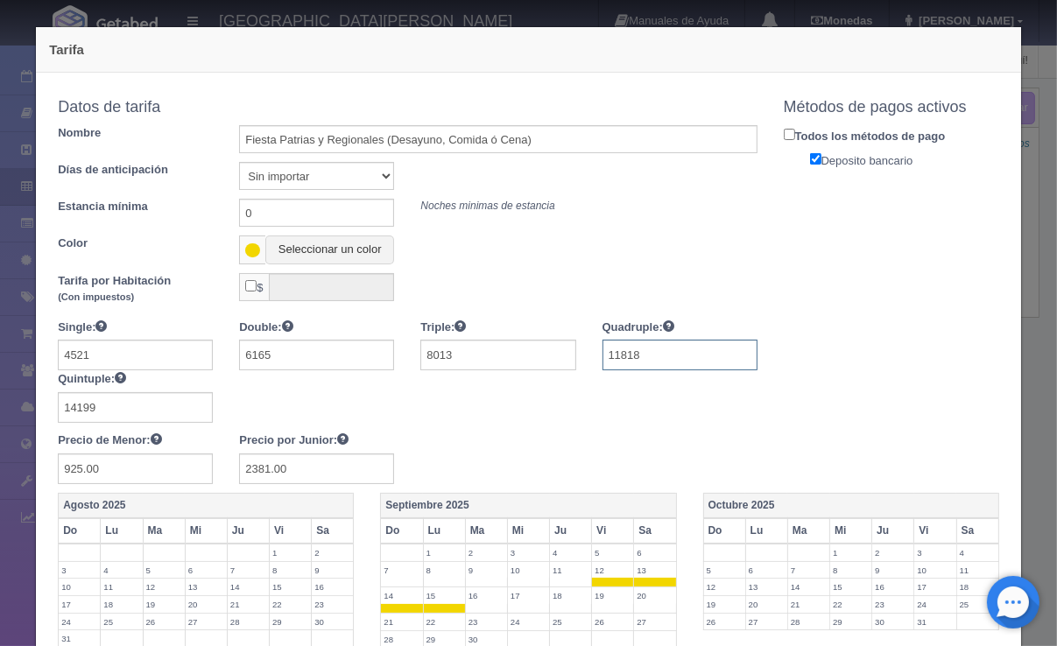
click at [663, 361] on input "11818" at bounding box center [680, 355] width 155 height 31
type input "10015"
click at [585, 404] on div at bounding box center [407, 371] width 725 height 104
click at [152, 411] on input "14199" at bounding box center [135, 407] width 155 height 31
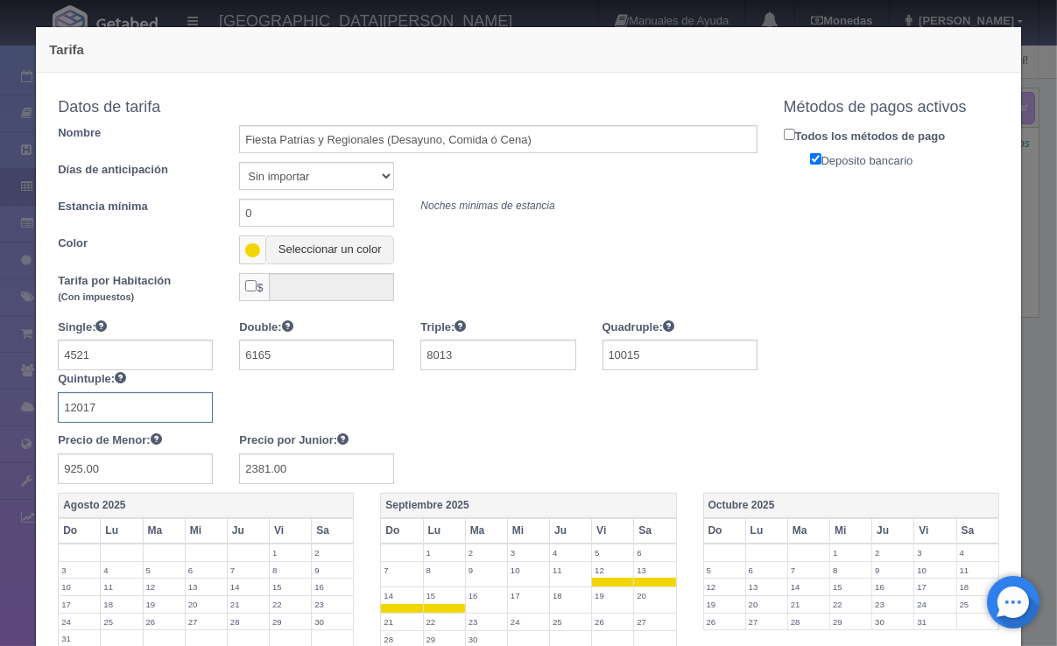
type input "12017"
click at [326, 390] on div at bounding box center [407, 371] width 725 height 104
click at [137, 472] on input "925.00" at bounding box center [135, 469] width 155 height 31
type input "767"
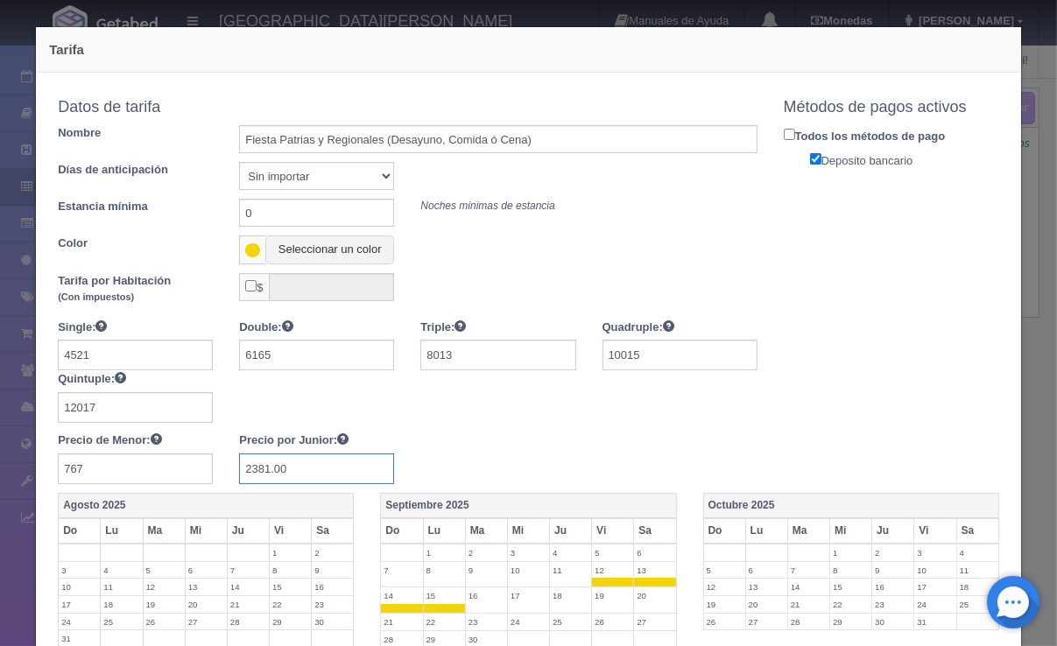
click at [322, 463] on input "2381.00" at bounding box center [316, 469] width 155 height 31
type input "2002"
click at [417, 416] on div at bounding box center [407, 371] width 725 height 104
click at [549, 425] on div "Single: 4521 Double: 6165 Triple: 8013 Quadruple: 10015 Quintuple: 12017 Precio…" at bounding box center [407, 402] width 725 height 166
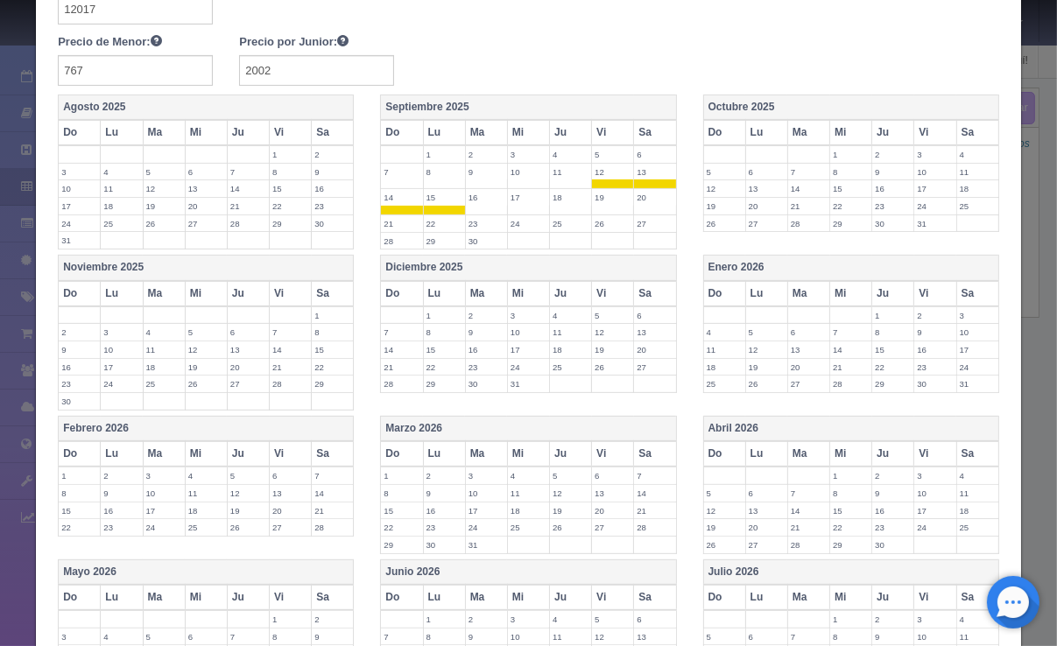
scroll to position [607, 0]
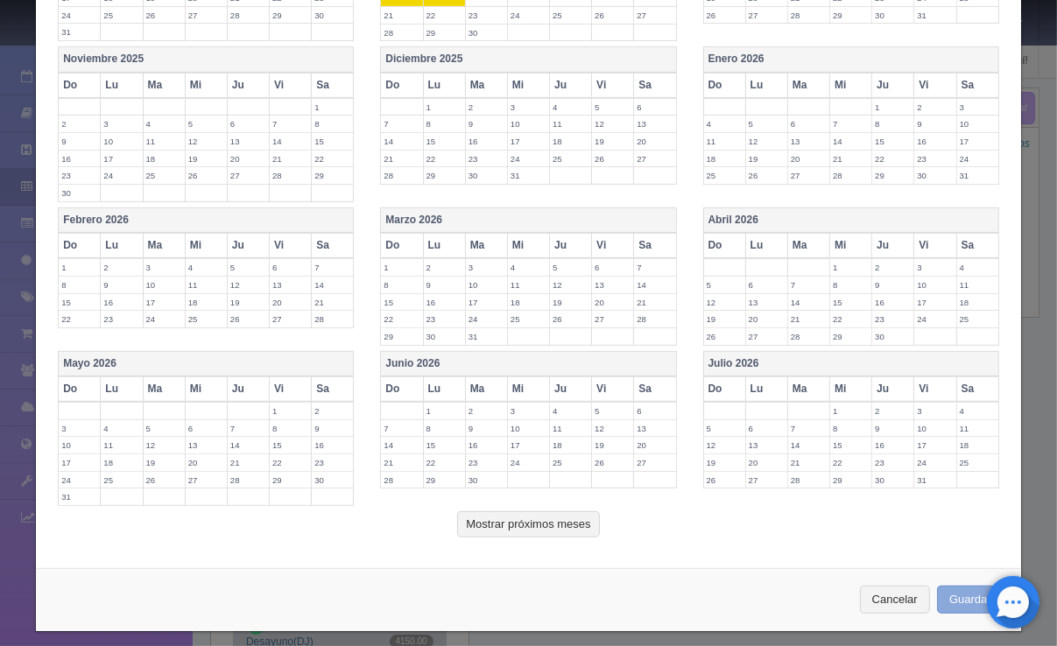
click at [949, 586] on button "Guardar" at bounding box center [970, 600] width 67 height 29
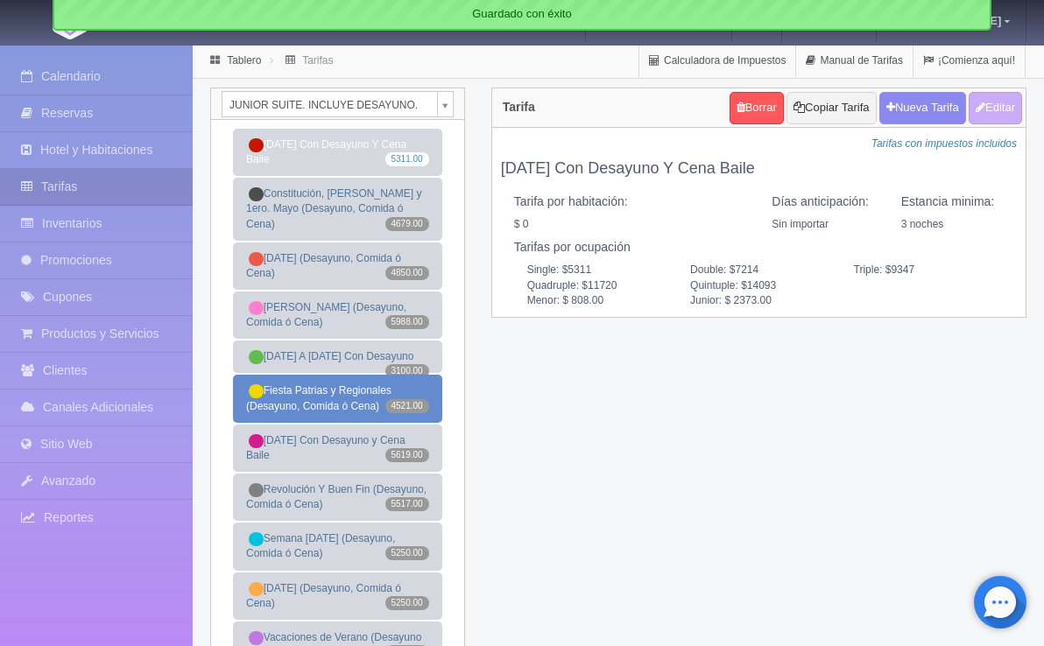
click at [322, 422] on link "Fiesta Patrias y Regionales (Desayuno, Comida ó Cena) 4521.00" at bounding box center [337, 398] width 209 height 47
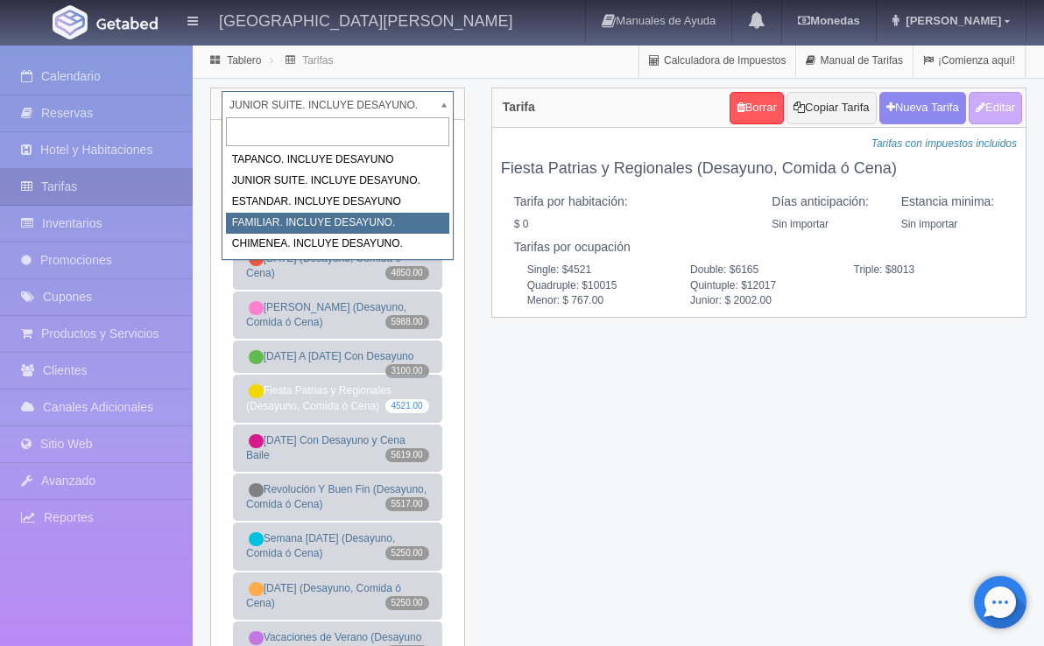
select select "1077"
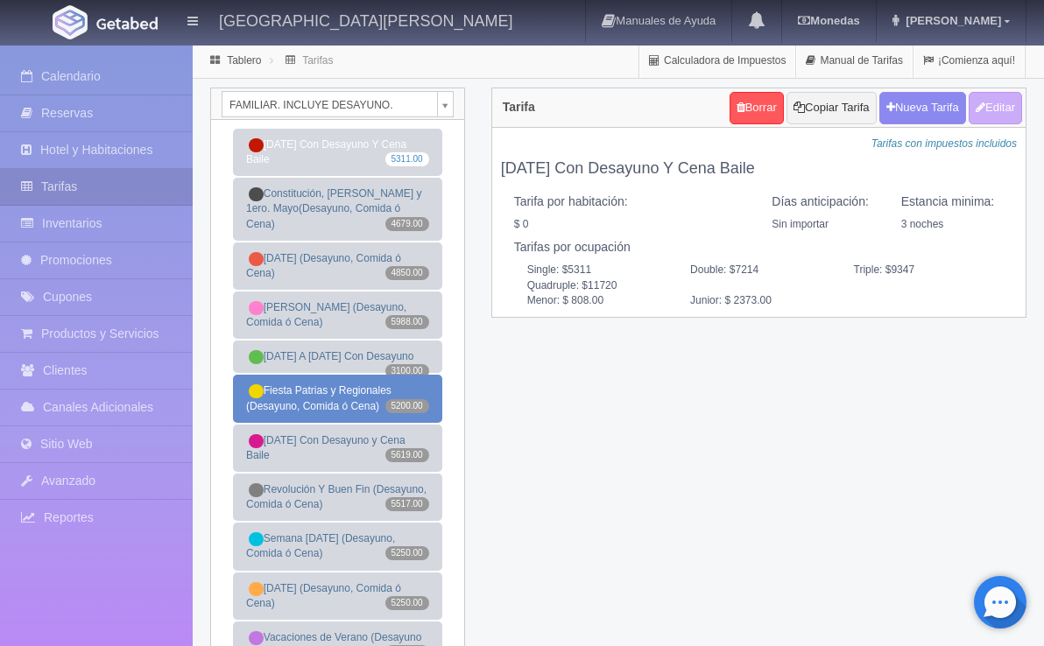
click at [328, 422] on link "Fiesta Patrias y Regionales (Desayuno, Comida ó Cena) 5200.00" at bounding box center [337, 398] width 209 height 47
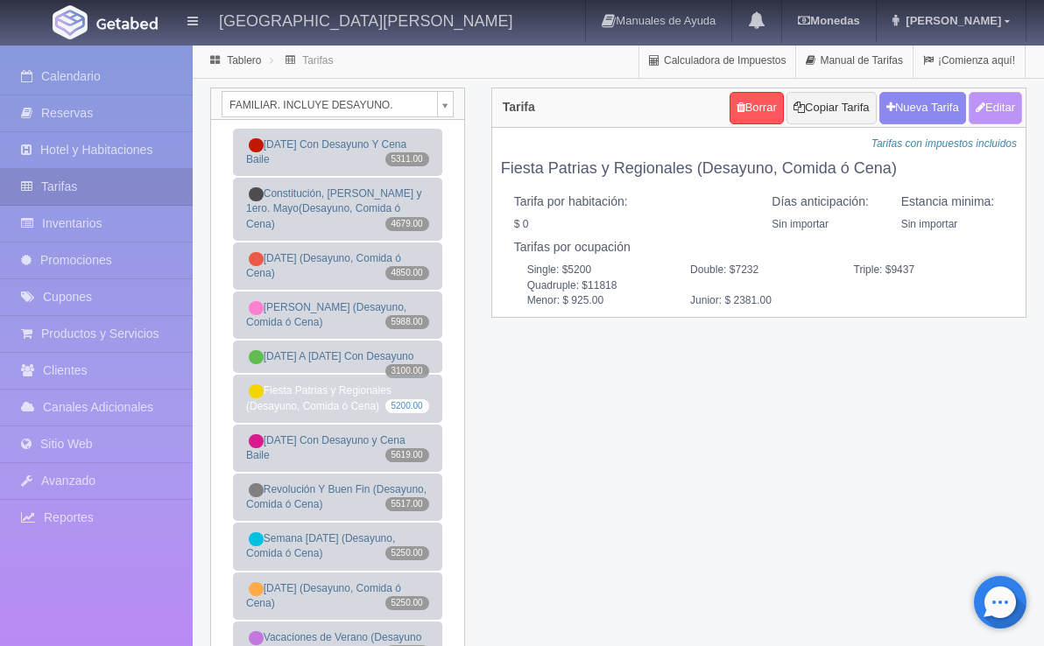
click at [994, 113] on button "Editar" at bounding box center [995, 108] width 53 height 32
type input "Fiesta Patrias y Regionales (Desayuno, Comida ó Cena)"
select select "0"
type input "0"
checkbox input "false"
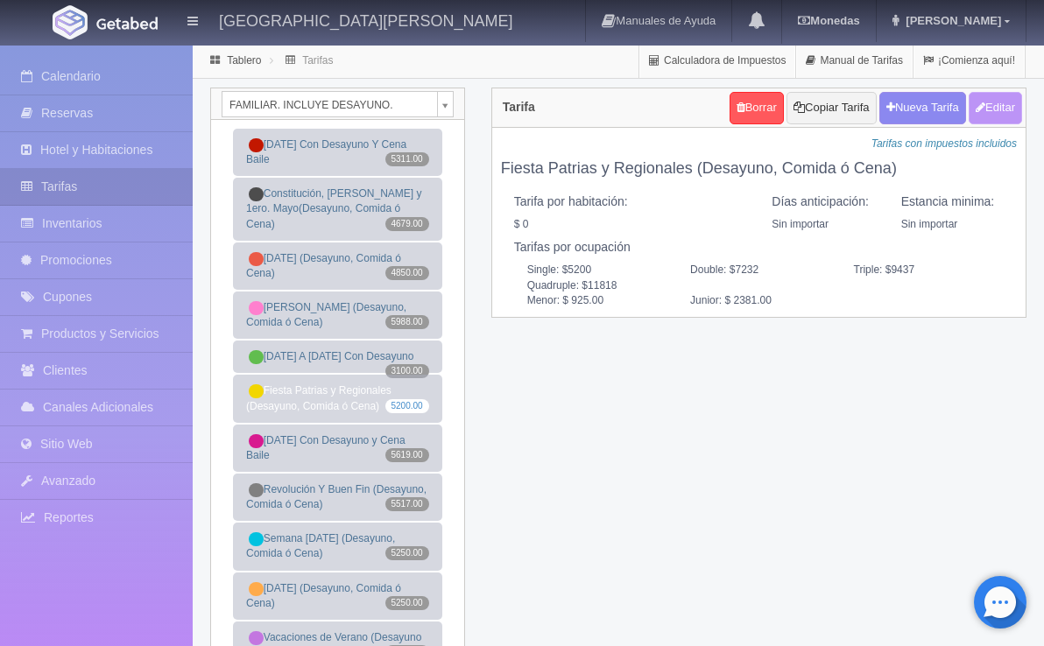
type input "5200"
type input "7232"
type input "9437"
type input "11818"
type input "925.00"
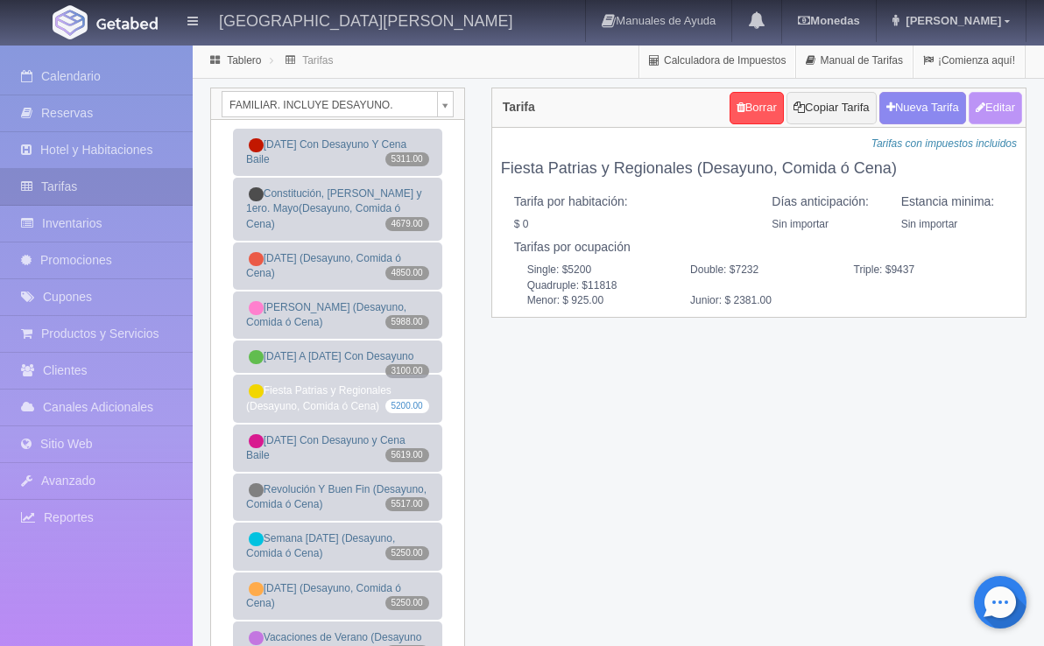
type input "2381.00"
checkbox input "true"
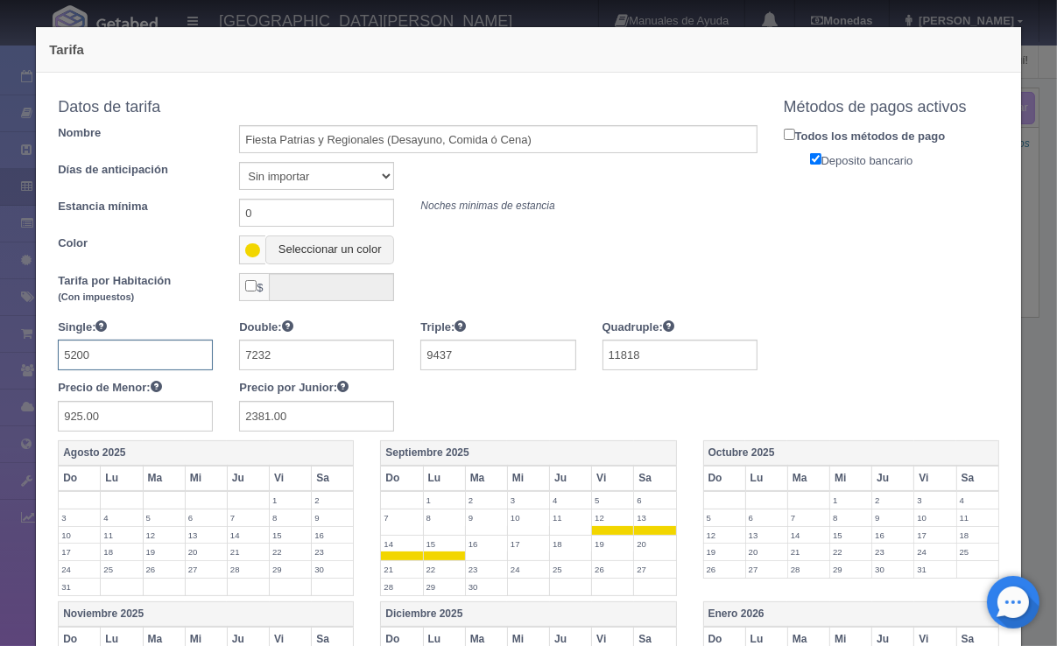
click at [123, 357] on input "5200" at bounding box center [135, 355] width 155 height 31
type input "4521"
click at [298, 352] on input "7232" at bounding box center [316, 355] width 155 height 31
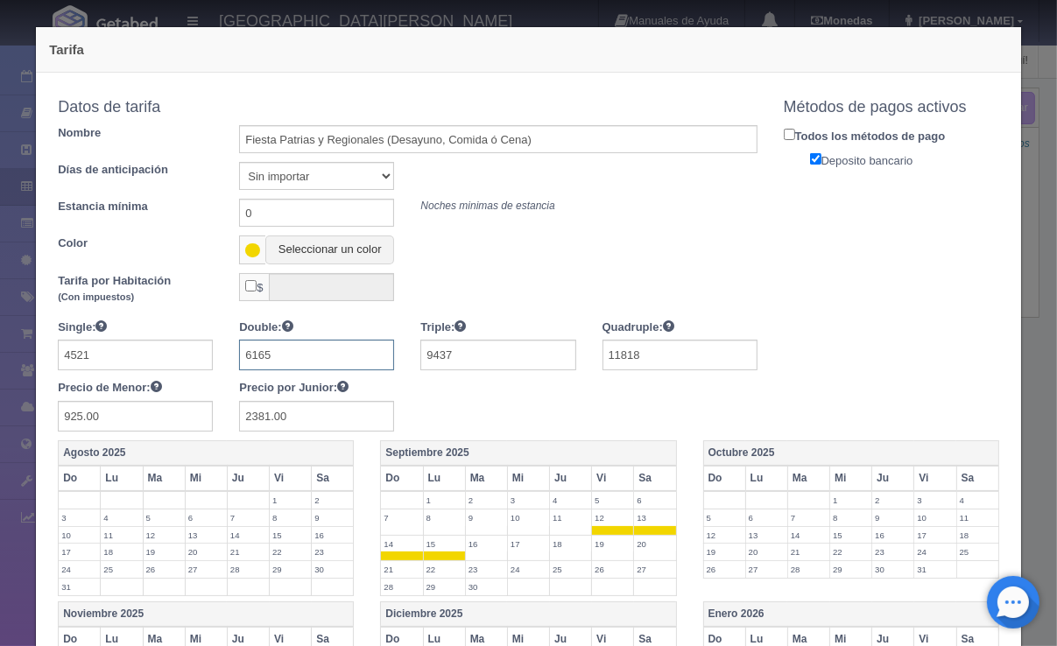
type input "6165"
click at [462, 356] on input "9437" at bounding box center [497, 355] width 155 height 31
type input "8013"
click at [718, 365] on input "11818" at bounding box center [680, 355] width 155 height 31
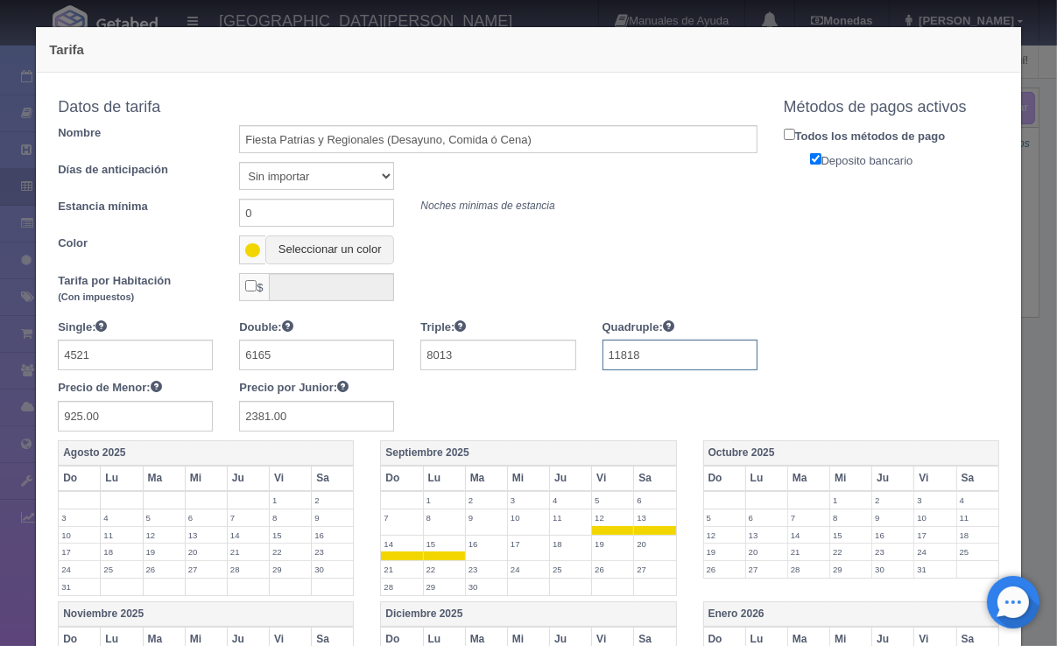
click at [718, 365] on input "11818" at bounding box center [680, 355] width 155 height 31
click at [691, 357] on input "11818" at bounding box center [680, 355] width 155 height 31
type input "10015"
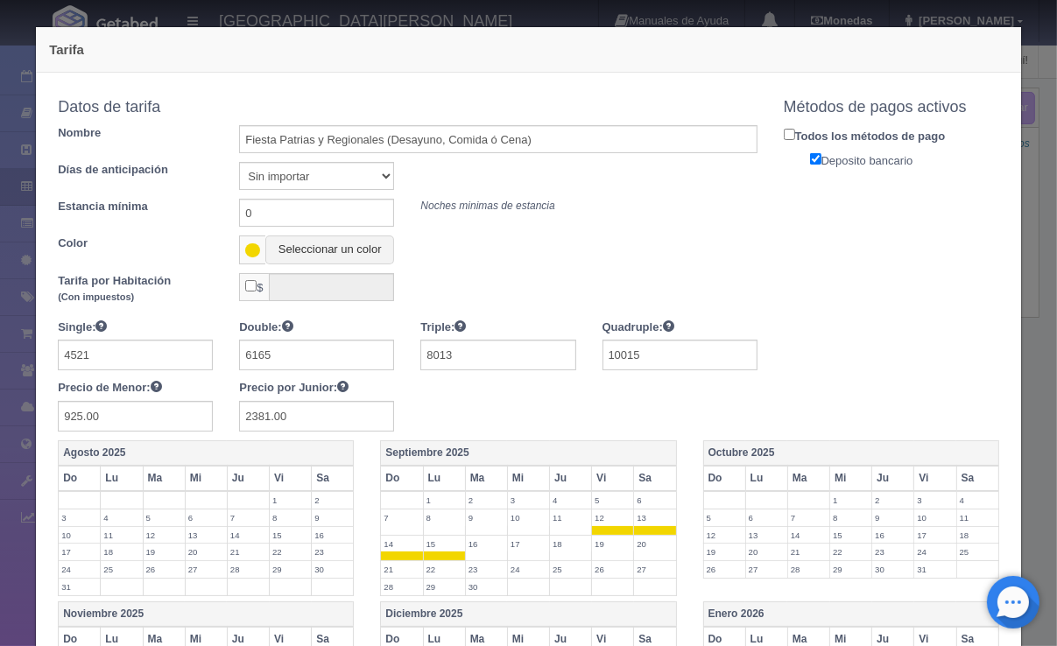
click at [501, 398] on div "Single: 4521 Double: 6165 Triple: 8013 Quadruple: 10015 Precio de Menor: 925.00…" at bounding box center [407, 375] width 725 height 113
click at [164, 413] on input "925.00" at bounding box center [135, 416] width 155 height 31
type input "767"
click at [305, 414] on input "2381.00" at bounding box center [316, 416] width 155 height 31
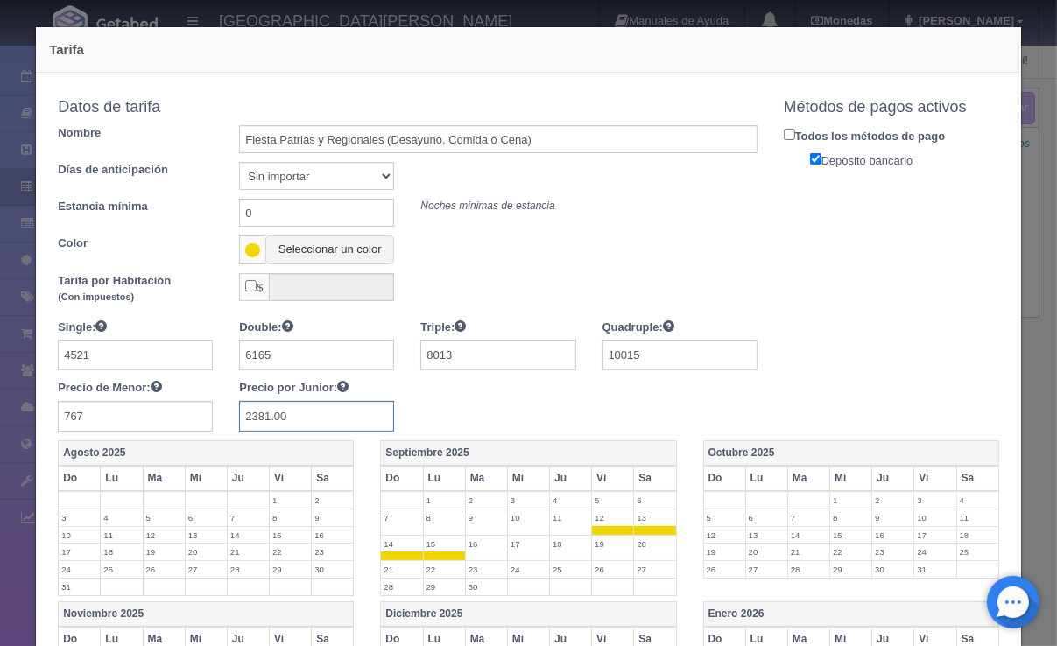
click at [305, 414] on input "2381.00" at bounding box center [316, 416] width 155 height 31
type input "2002"
click at [485, 414] on div "Single: 4521 Double: 6165 Triple: 8013 Quadruple: 10015 Precio de Menor: 767 Pr…" at bounding box center [407, 375] width 725 height 113
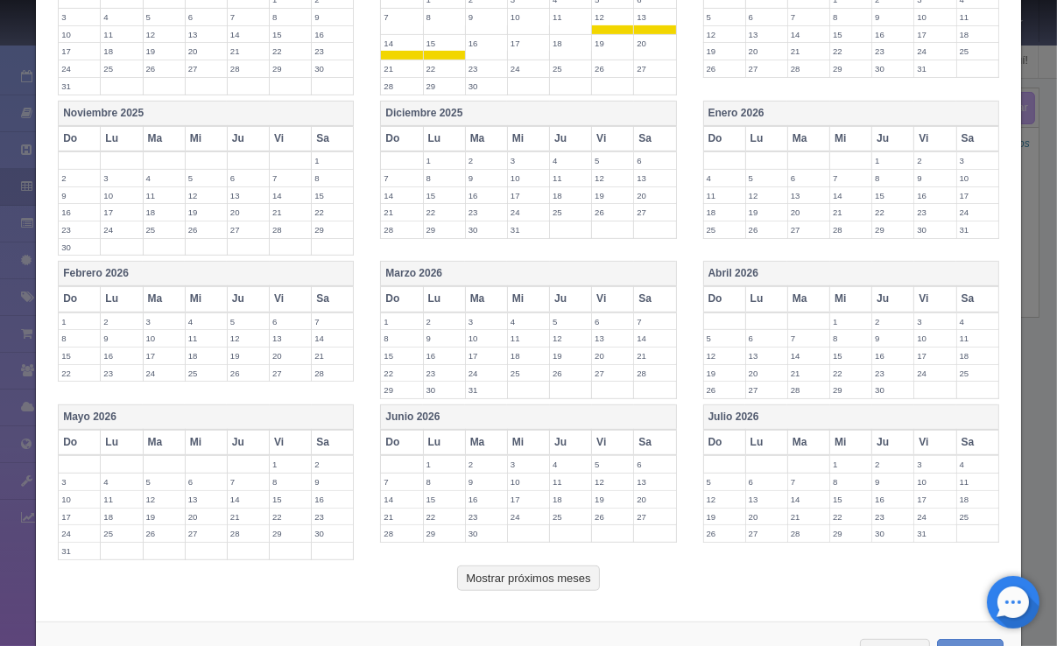
scroll to position [556, 0]
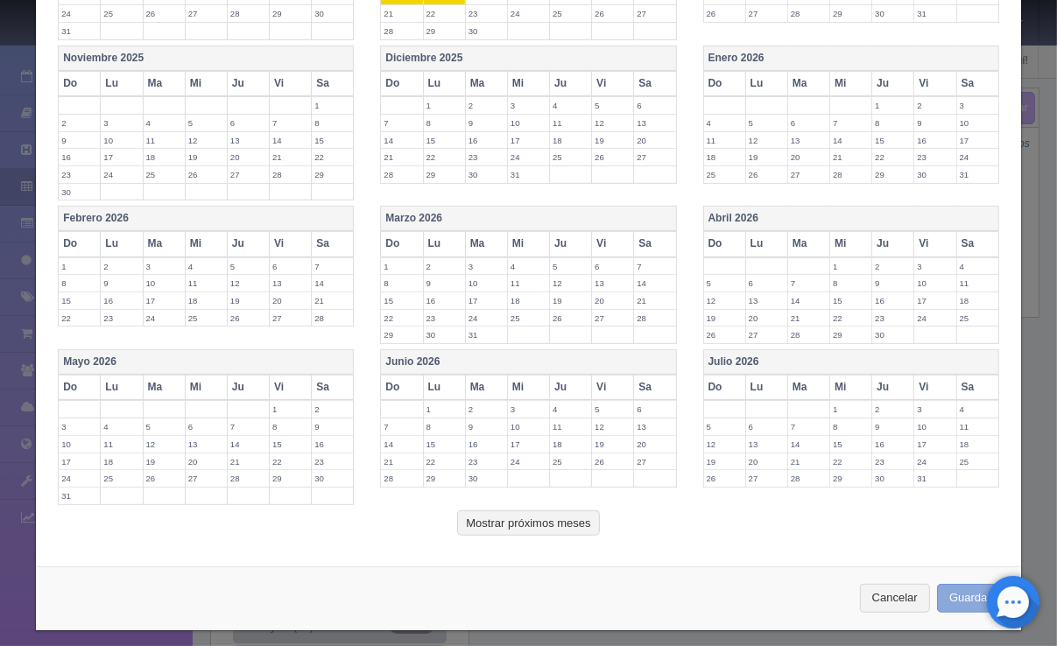
click at [959, 590] on button "Guardar" at bounding box center [970, 598] width 67 height 29
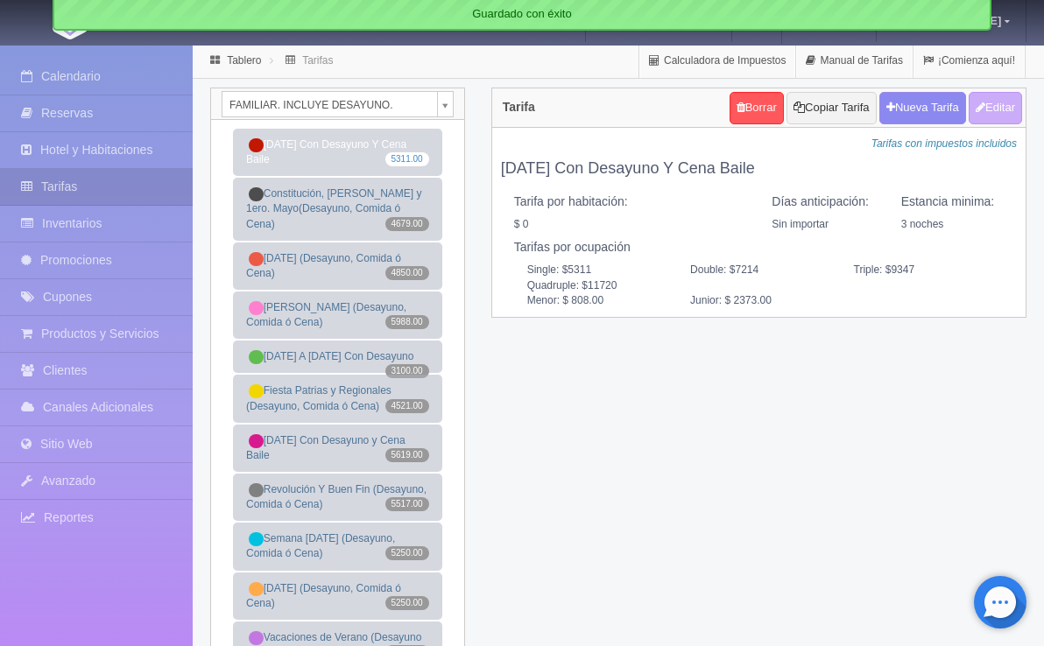
click at [758, 419] on div "FAMILIAR. INCLUYE DESAYUNO. [GEOGRAPHIC_DATA]. INCLUYE DESAYUNO JUNIOR SUITE. I…" at bounding box center [618, 439] width 843 height 702
click at [800, 453] on div "FAMILIAR. INCLUYE DESAYUNO. [GEOGRAPHIC_DATA]. INCLUYE DESAYUNO JUNIOR SUITE. I…" at bounding box center [618, 439] width 843 height 702
click at [740, 427] on div "FAMILIAR. INCLUYE DESAYUNO. [GEOGRAPHIC_DATA]. INCLUYE DESAYUNO JUNIOR SUITE. I…" at bounding box center [618, 439] width 843 height 702
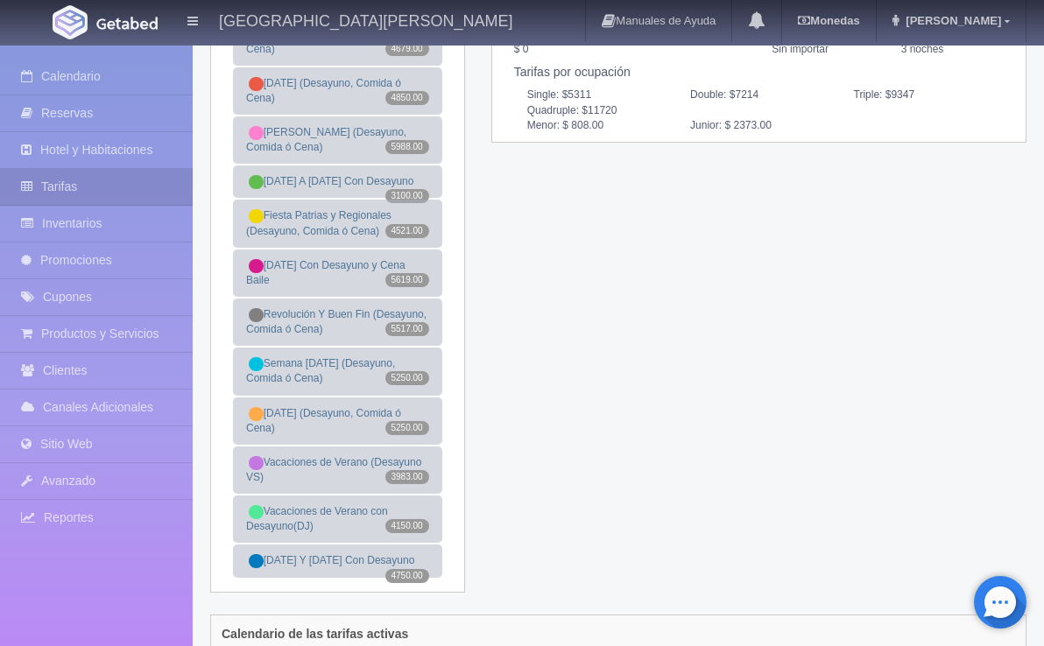
scroll to position [88, 0]
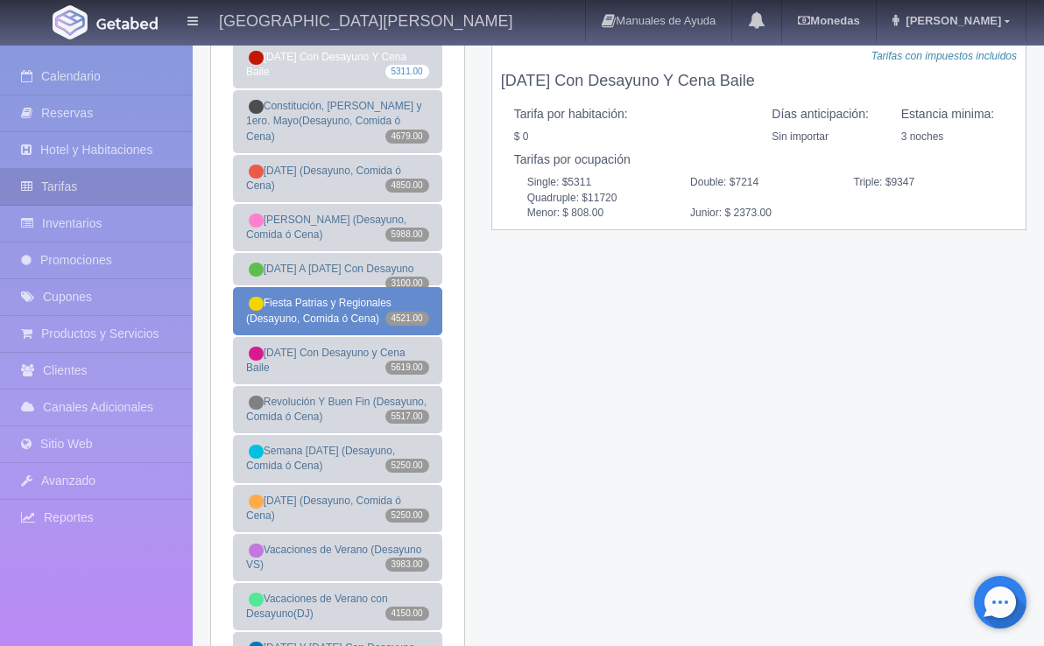
click at [334, 329] on link "Fiesta Patrias y Regionales (Desayuno, Comida ó Cena) 4521.00" at bounding box center [337, 310] width 209 height 47
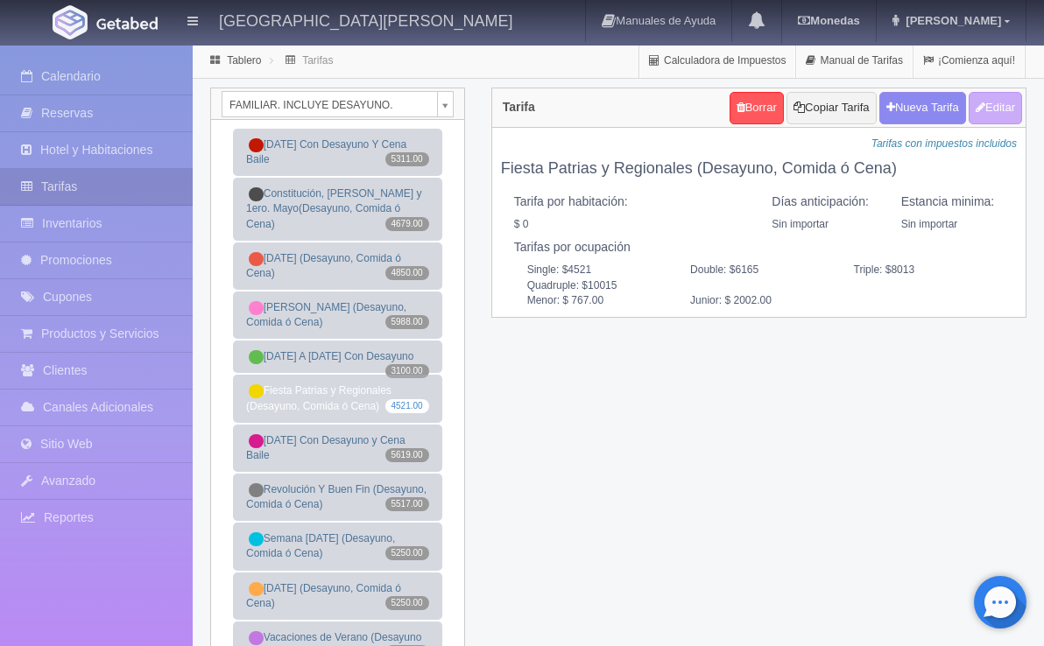
click at [701, 398] on div "FAMILIAR. INCLUYE DESAYUNO. [GEOGRAPHIC_DATA]. INCLUYE DESAYUNO JUNIOR SUITE. I…" at bounding box center [618, 439] width 843 height 702
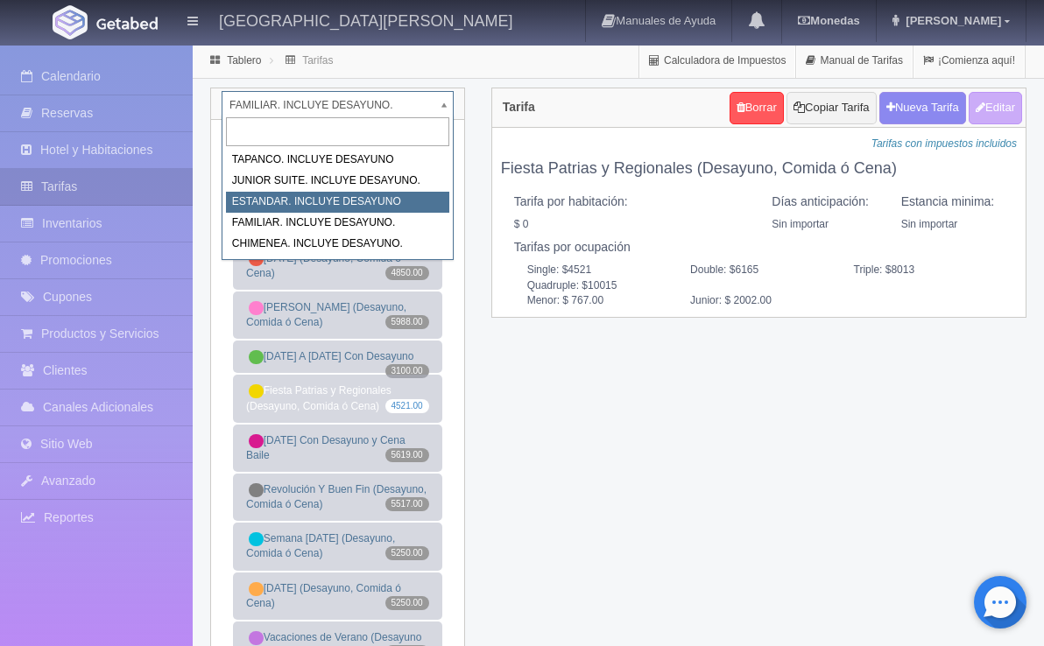
select select "1054"
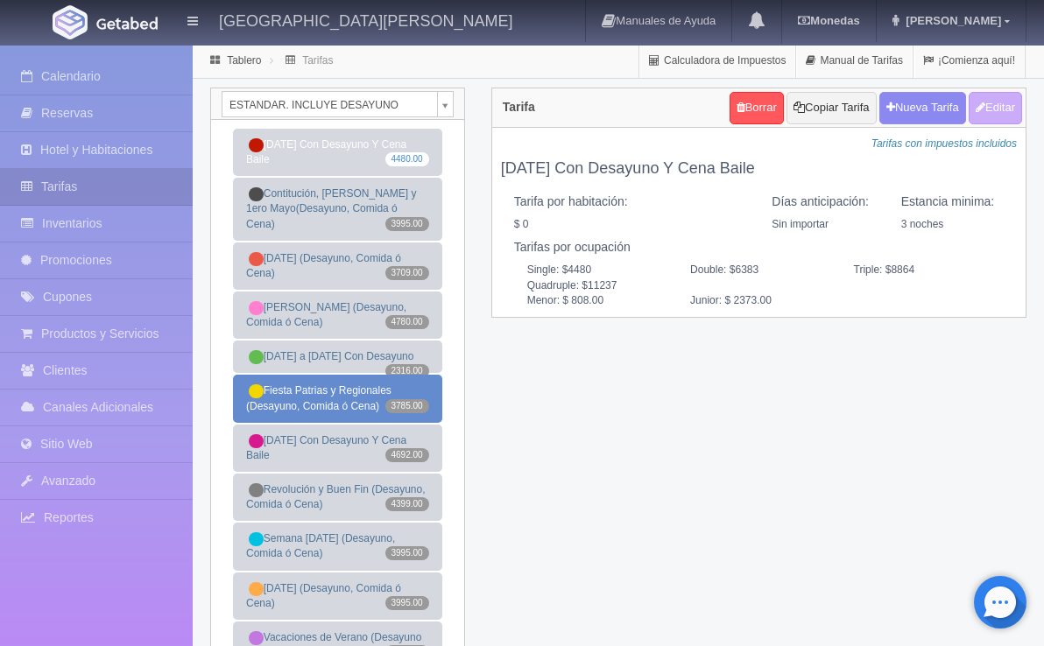
click at [272, 394] on link "Fiesta Patrias y Regionales (Desayuno, Comida ó Cena) 3785.00" at bounding box center [337, 398] width 209 height 47
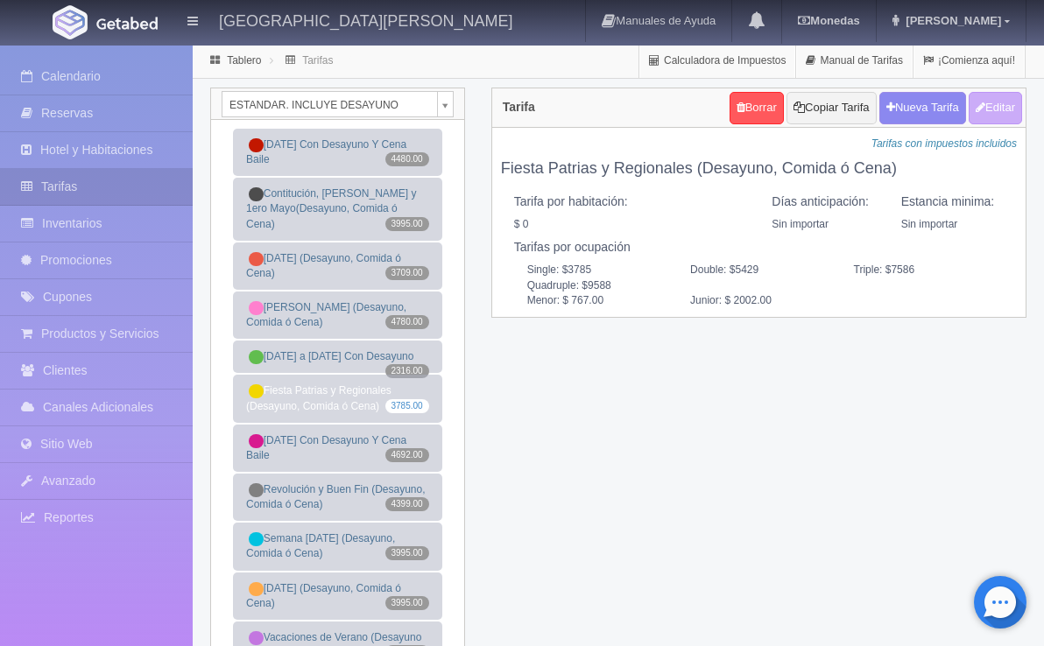
click at [697, 414] on div "ESTANDAR. INCLUYE DESAYUNO TAPANCO. INCLUYE DESAYUNO JUNIOR SUITE. INCLUYE DESA…" at bounding box center [618, 439] width 843 height 702
click at [712, 428] on div "ESTANDAR. INCLUYE DESAYUNO TAPANCO. INCLUYE DESAYUNO JUNIOR SUITE. INCLUYE DESA…" at bounding box center [618, 439] width 843 height 702
click at [708, 448] on div "ESTANDAR. INCLUYE DESAYUNO TAPANCO. INCLUYE DESAYUNO JUNIOR SUITE. INCLUYE DESA…" at bounding box center [618, 439] width 843 height 702
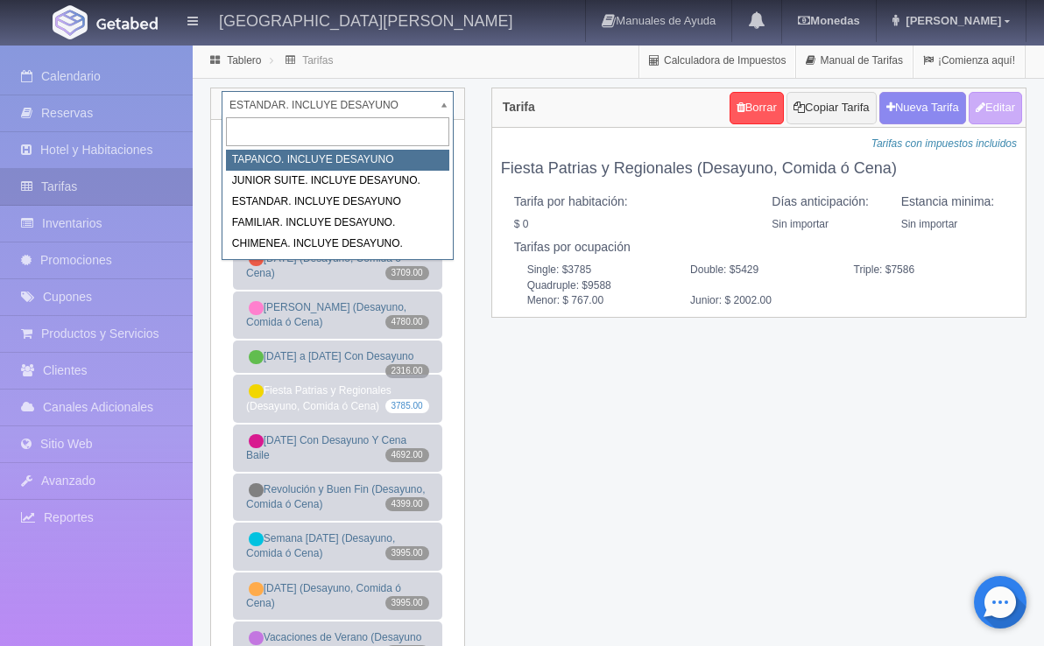
select select "1049"
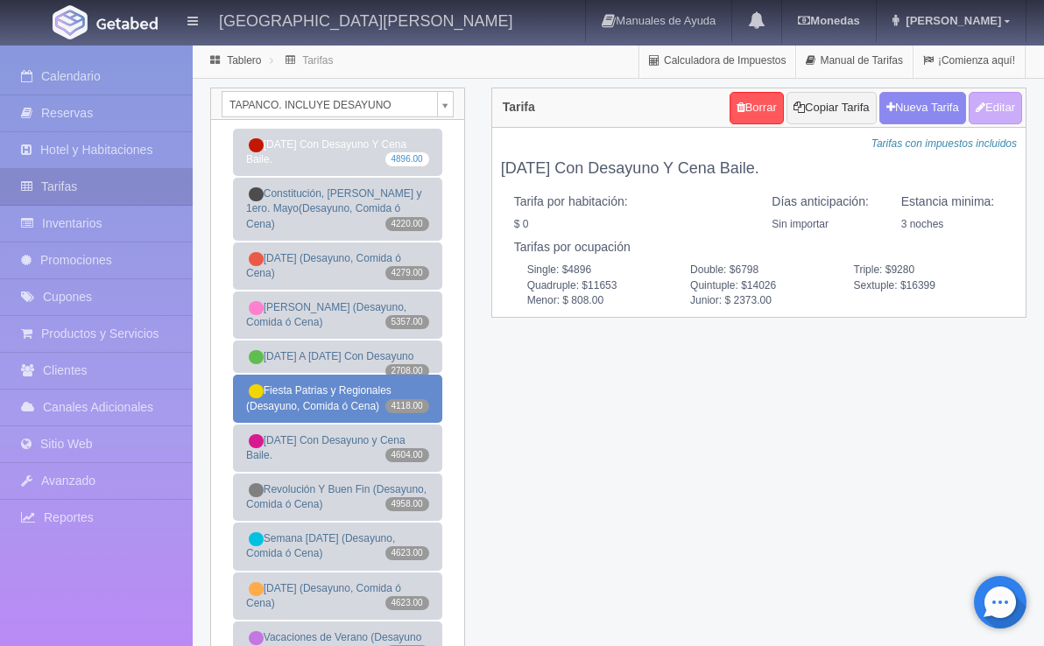
click at [324, 400] on link "Fiesta Patrias y Regionales (Desayuno, Comida ó Cena) 4118.00" at bounding box center [337, 398] width 209 height 47
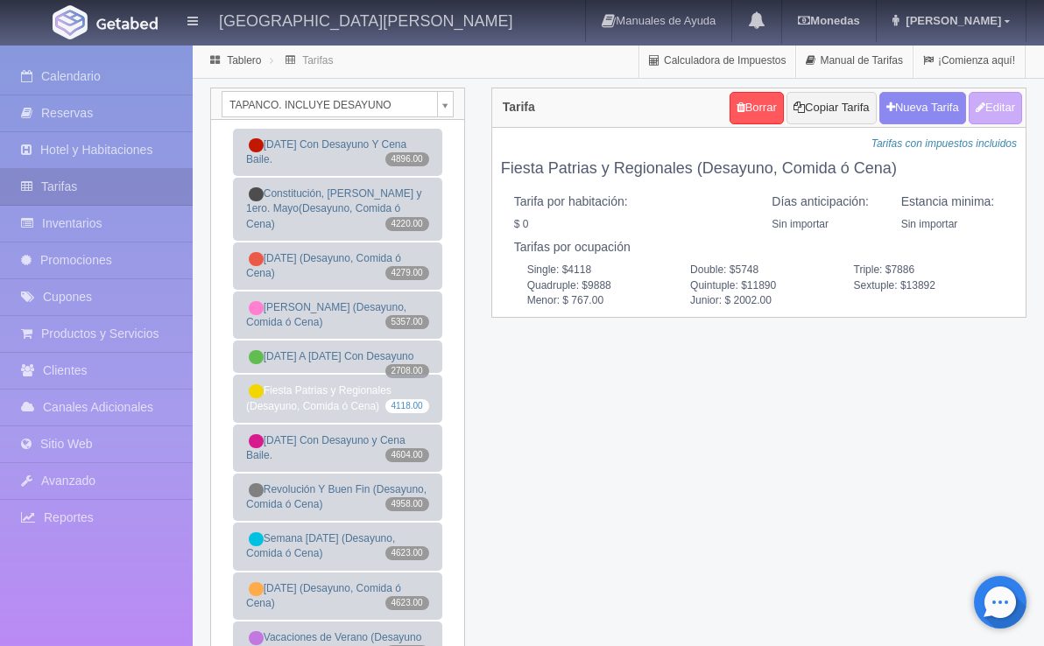
click at [729, 365] on div "TAPANCO. INCLUYE DESAYUNO TAPANCO. INCLUYE DESAYUNO JUNIOR SUITE. INCLUYE DESAY…" at bounding box center [618, 439] width 843 height 702
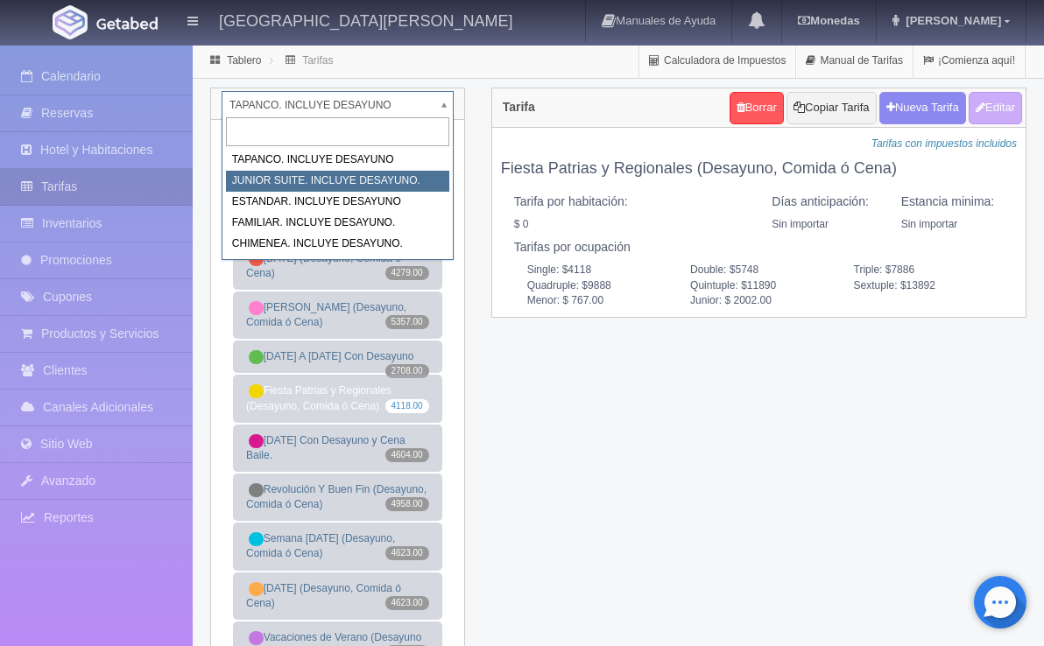
select select "1050"
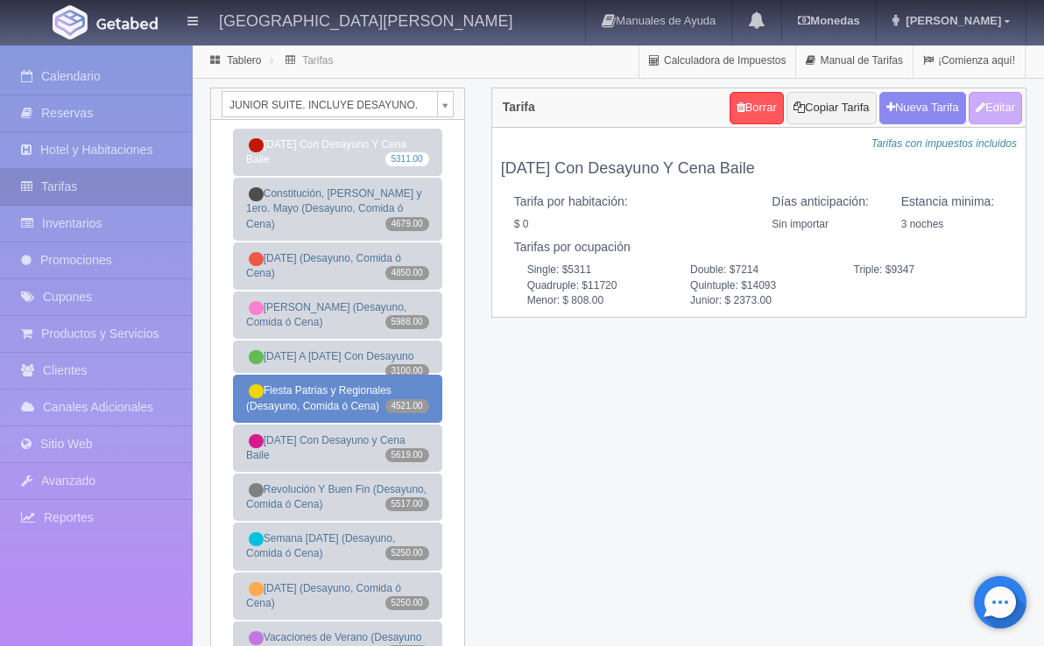
click at [334, 414] on link "Fiesta Patrias y Regionales (Desayuno, Comida ó Cena) 4521.00" at bounding box center [337, 398] width 209 height 47
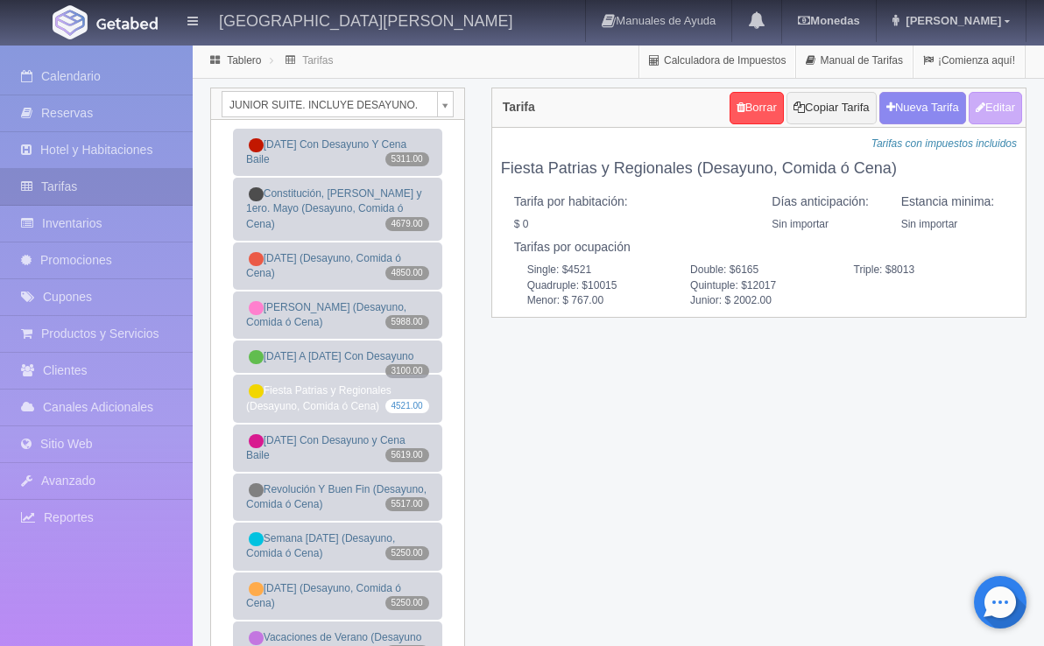
click at [878, 411] on div "JUNIOR SUITE. INCLUYE DESAYUNO. [GEOGRAPHIC_DATA]. INCLUYE DESAYUNO JUNIOR SUIT…" at bounding box center [618, 439] width 843 height 702
click at [720, 463] on div "JUNIOR SUITE. INCLUYE DESAYUNO. [GEOGRAPHIC_DATA]. INCLUYE DESAYUNO JUNIOR SUIT…" at bounding box center [618, 439] width 843 height 702
click at [995, 22] on span "[PERSON_NAME]" at bounding box center [951, 20] width 100 height 13
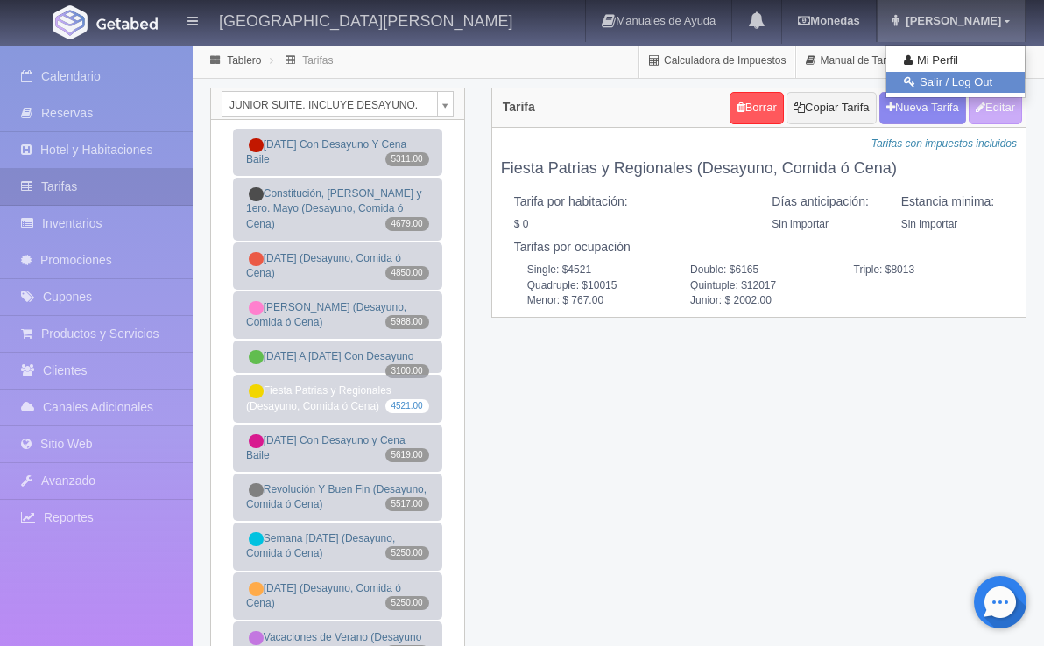
click at [956, 74] on link "Salir / Log Out" at bounding box center [955, 83] width 138 height 22
